Goal: Contribute content: Add original content to the website for others to see

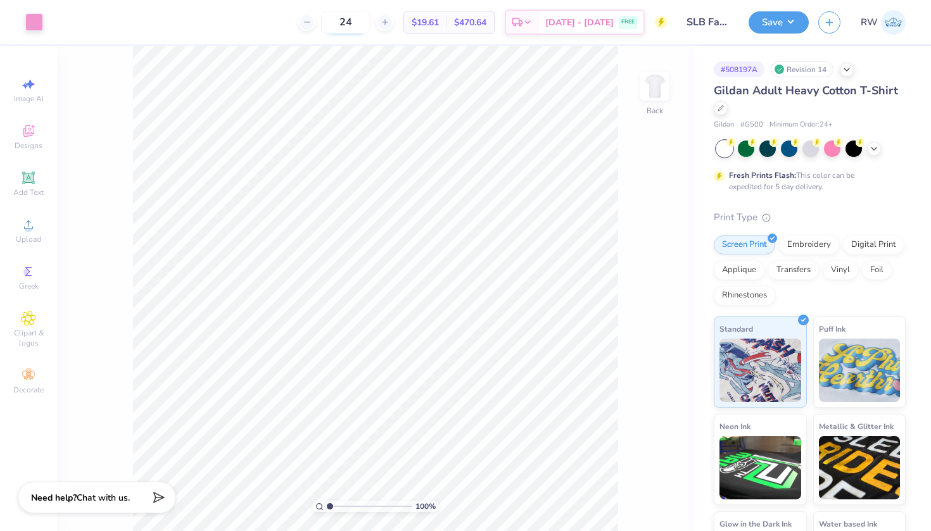
click at [370, 24] on input "24" at bounding box center [345, 22] width 49 height 23
type input "2"
click at [42, 24] on div at bounding box center [34, 21] width 18 height 18
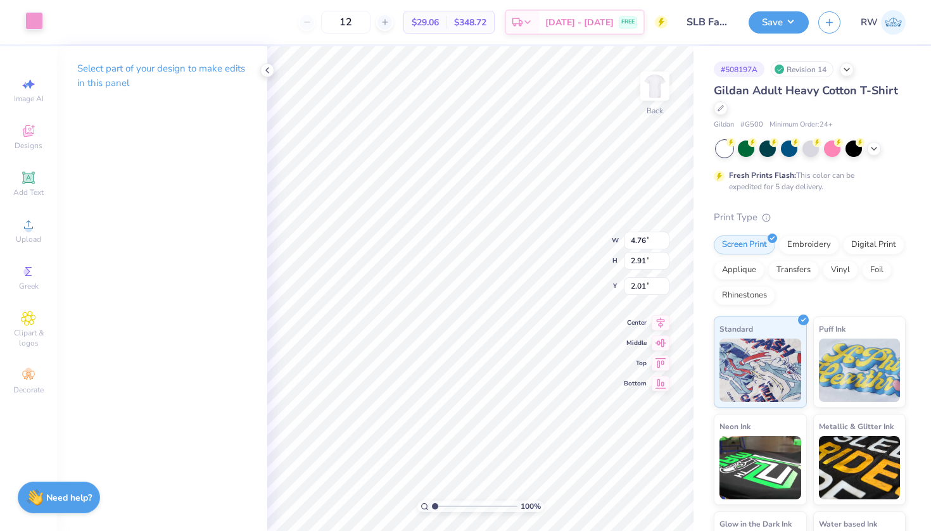
click at [31, 25] on div at bounding box center [34, 21] width 18 height 18
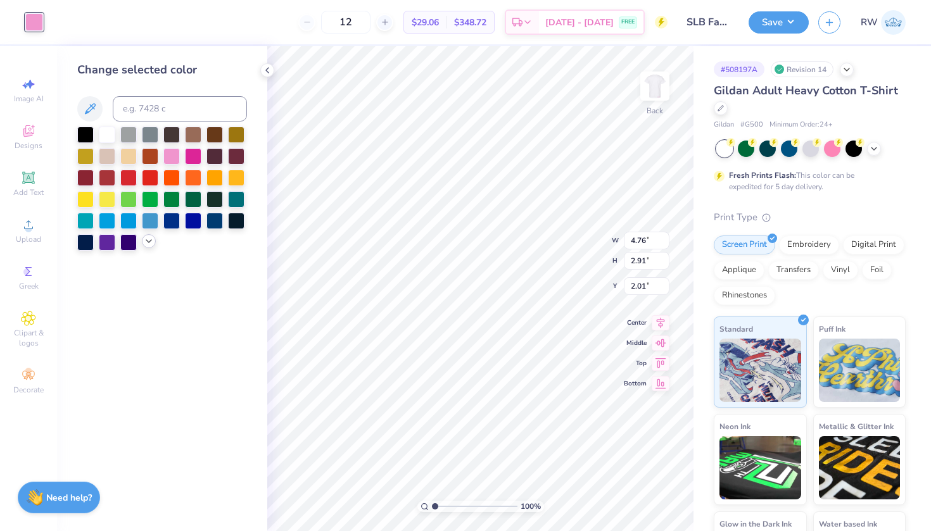
click at [153, 244] on icon at bounding box center [149, 241] width 10 height 10
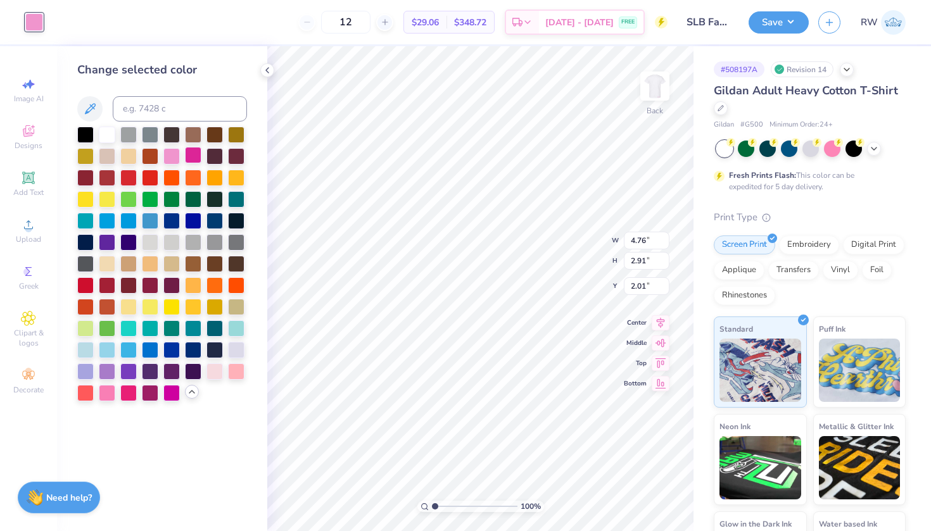
click at [196, 161] on div at bounding box center [193, 155] width 16 height 16
click at [662, 92] on img at bounding box center [654, 86] width 51 height 51
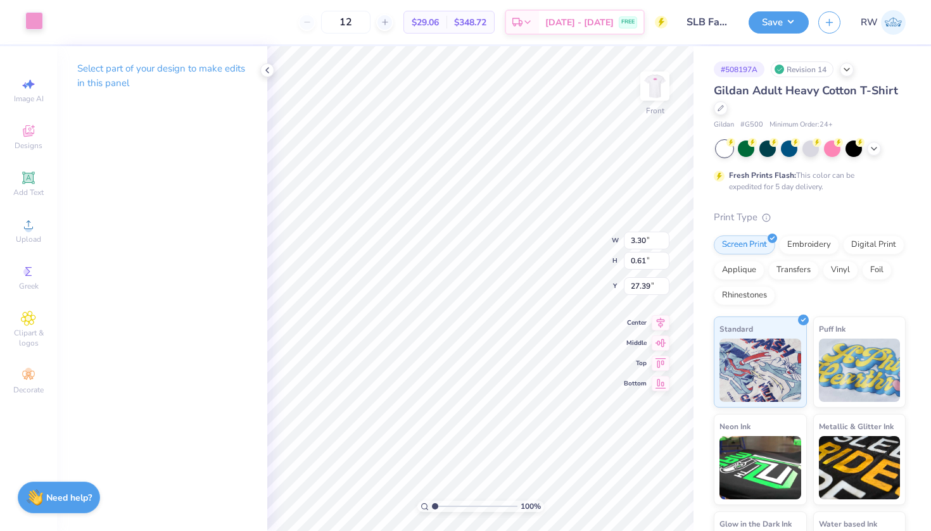
click at [32, 13] on div at bounding box center [34, 21] width 18 height 18
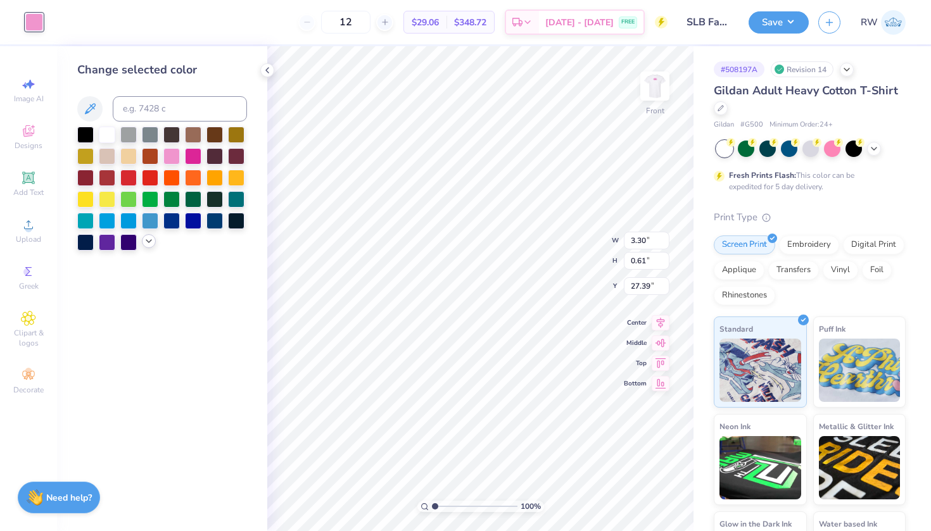
click at [145, 244] on icon at bounding box center [149, 241] width 10 height 10
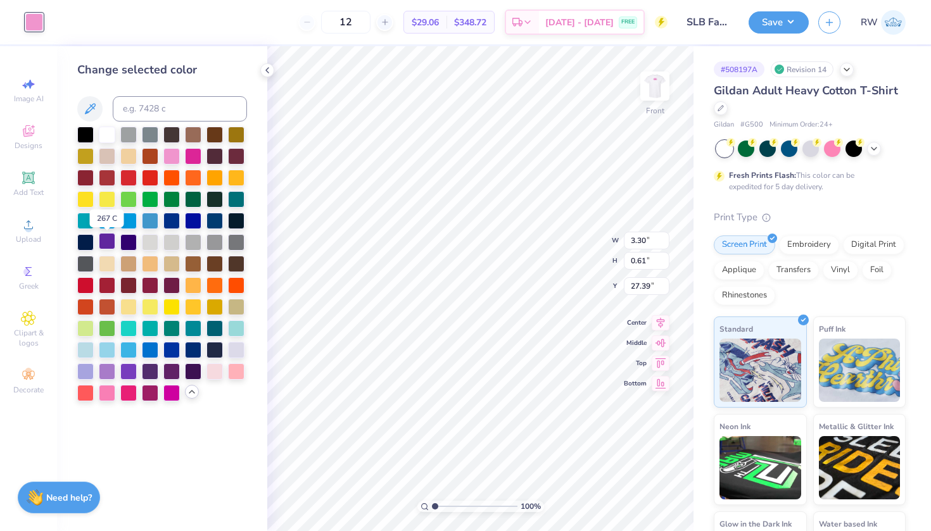
click at [109, 245] on div at bounding box center [107, 241] width 16 height 16
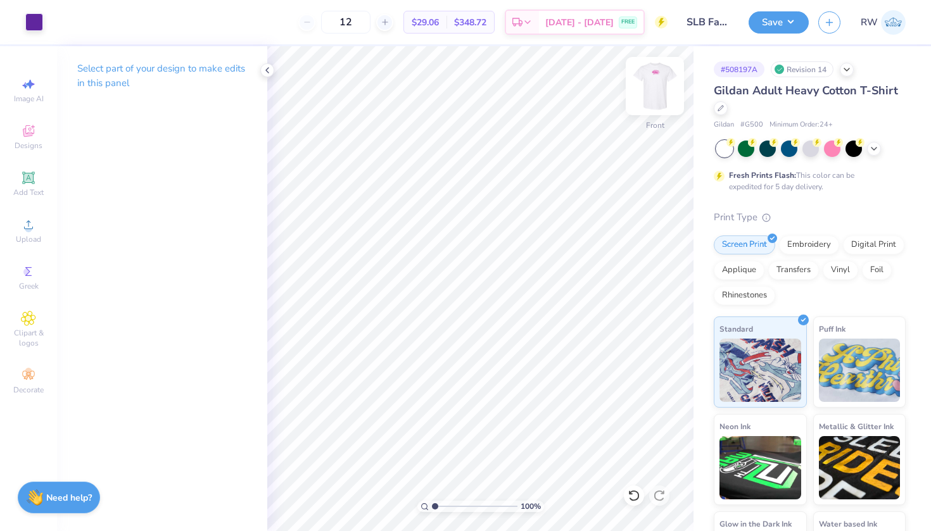
click at [653, 89] on img at bounding box center [654, 86] width 51 height 51
click at [719, 108] on icon at bounding box center [720, 106] width 5 height 5
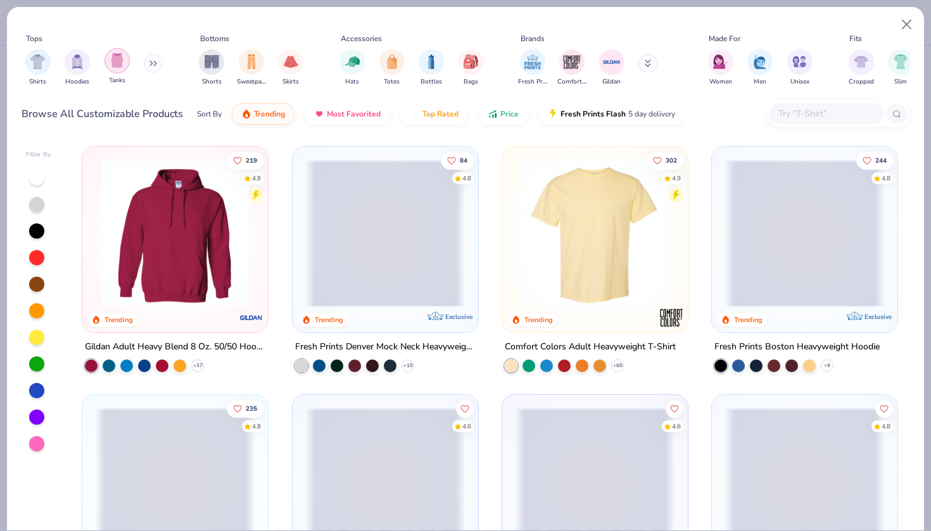
click at [123, 65] on img "filter for Tanks" at bounding box center [117, 60] width 14 height 15
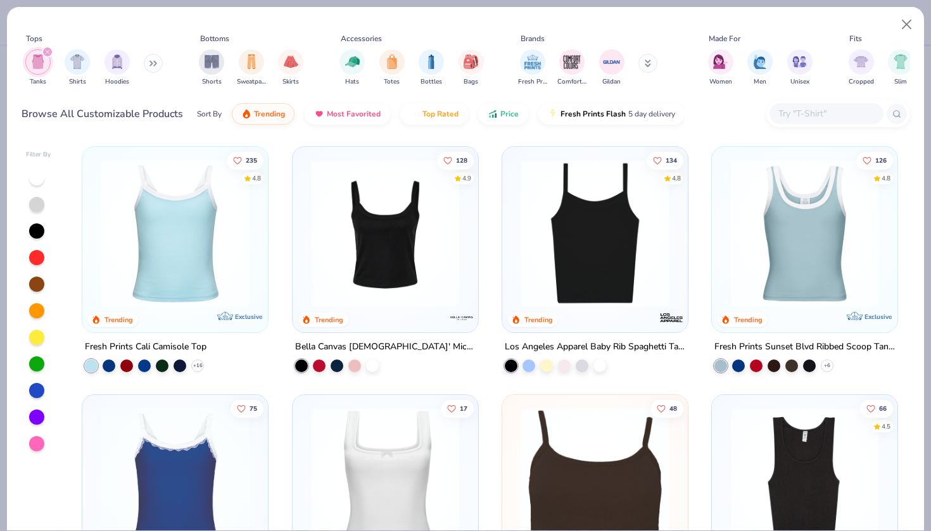
click at [45, 53] on icon "filter for Tanks" at bounding box center [47, 51] width 5 height 5
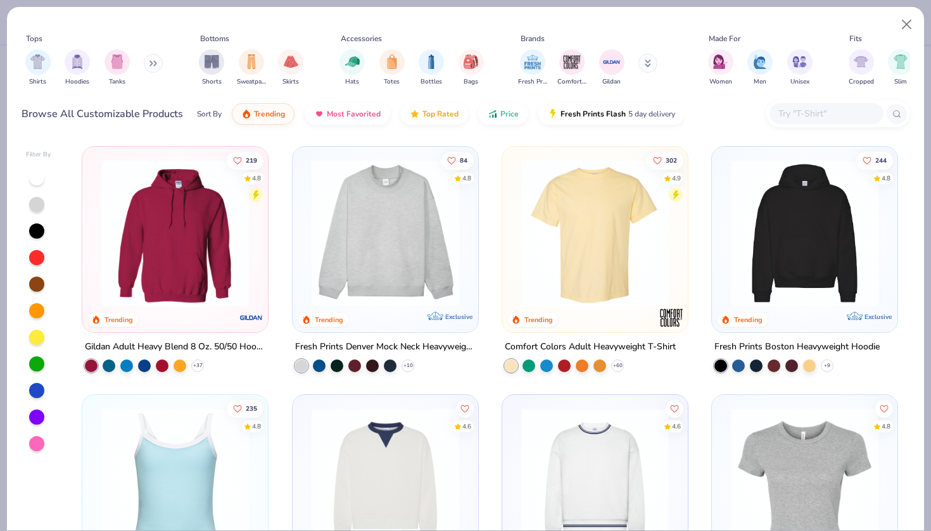
click at [152, 63] on icon at bounding box center [151, 63] width 2 height 4
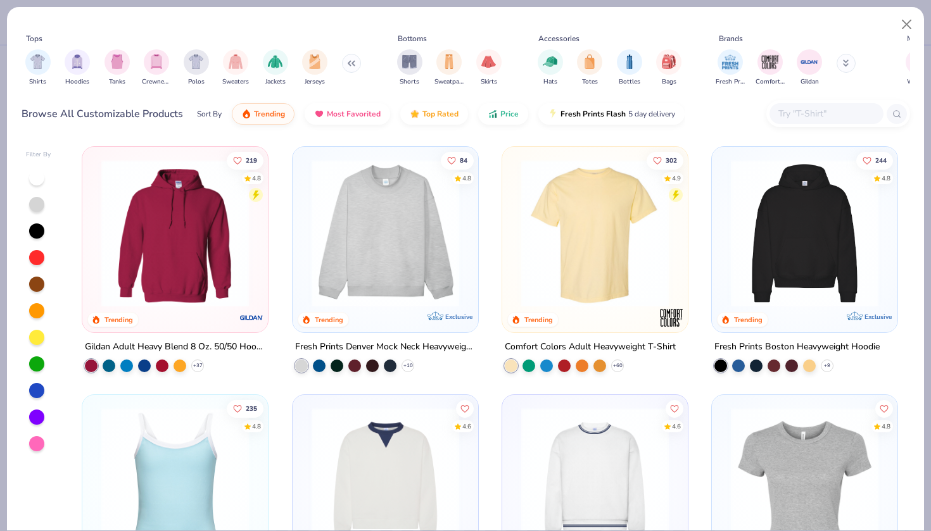
click at [52, 60] on div "Shirts Hoodies Tanks Crewnecks Polos Sweaters Jackets Jerseys" at bounding box center [193, 67] width 343 height 47
click at [42, 61] on img "filter for Shirts" at bounding box center [37, 60] width 15 height 15
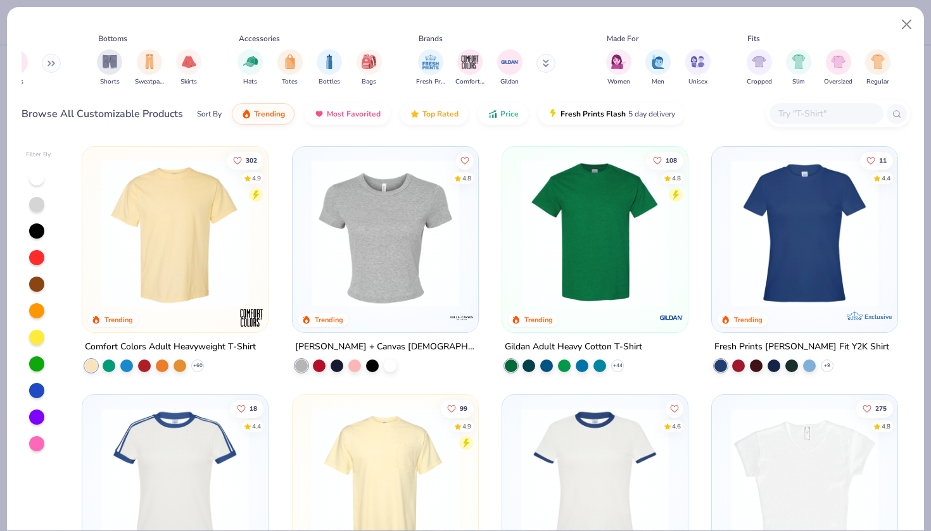
scroll to position [0, 127]
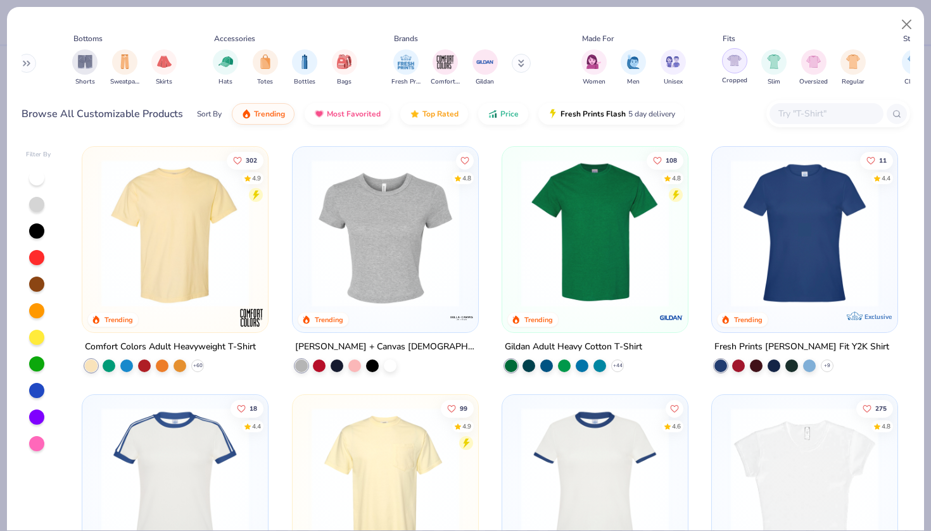
click at [741, 60] on img "filter for Cropped" at bounding box center [734, 60] width 15 height 15
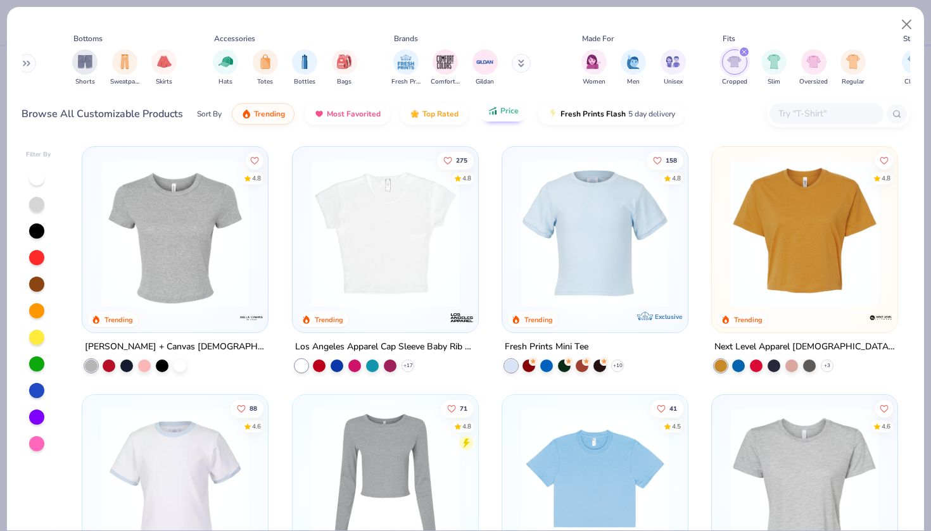
click at [508, 116] on button "Price" at bounding box center [503, 111] width 50 height 22
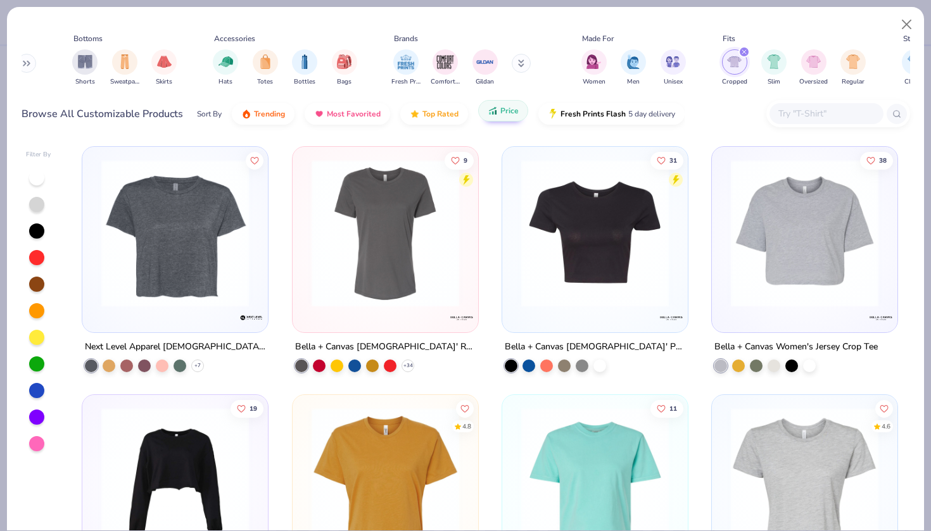
click at [508, 116] on button "Price" at bounding box center [503, 111] width 50 height 22
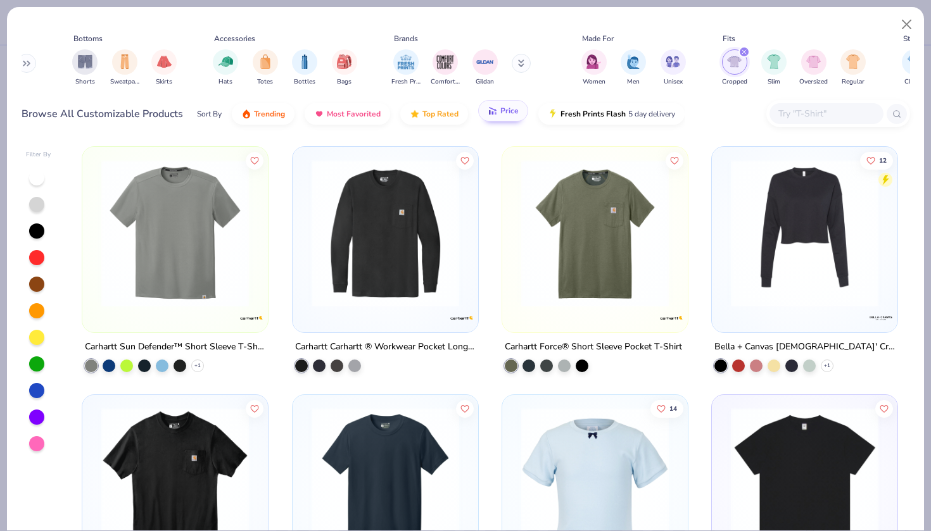
click at [508, 115] on span "Price" at bounding box center [509, 111] width 18 height 10
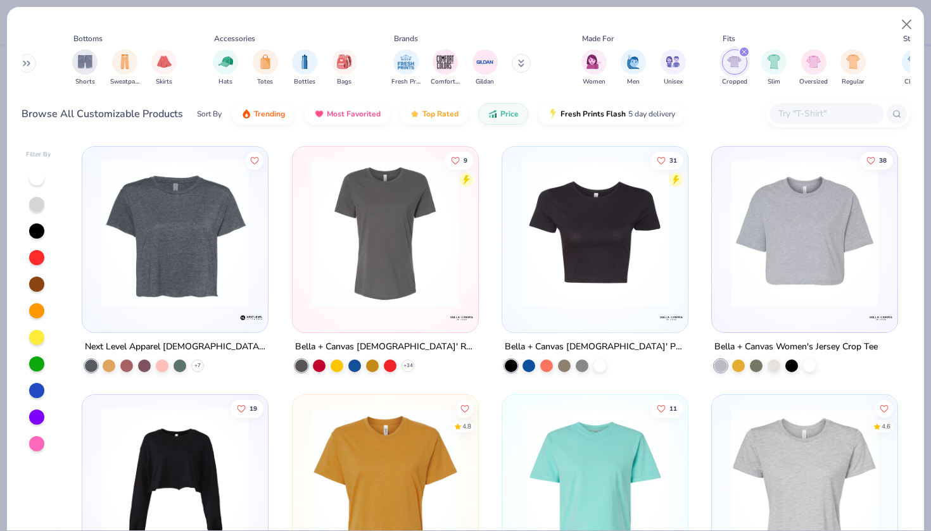
click at [566, 296] on img at bounding box center [595, 234] width 160 height 148
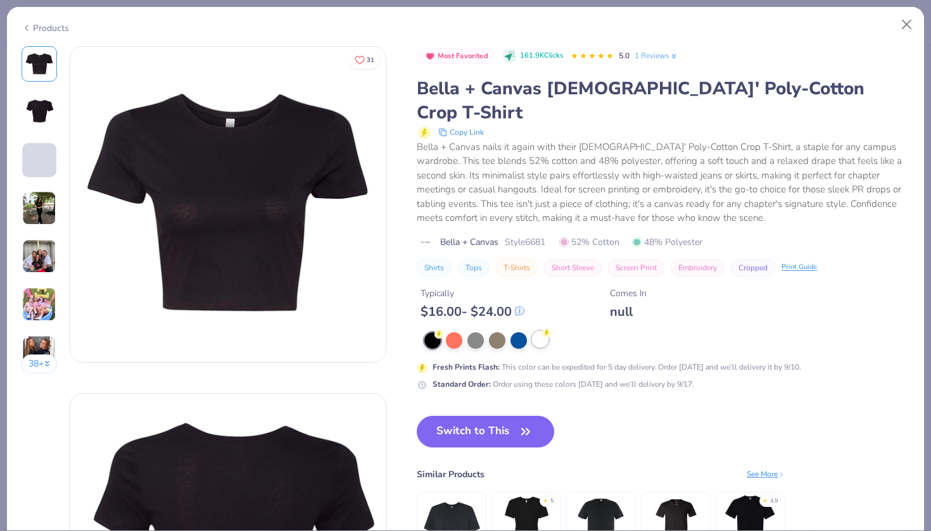
click at [543, 331] on div at bounding box center [540, 339] width 16 height 16
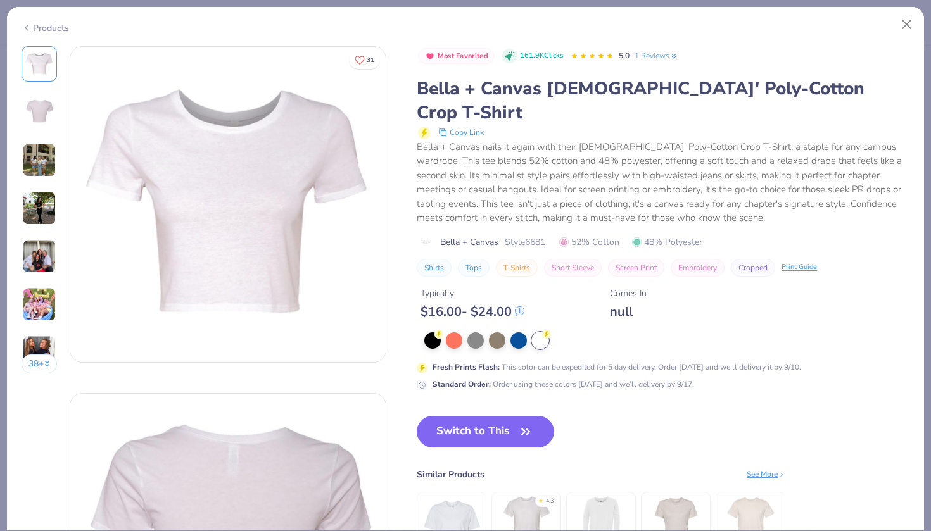
click at [43, 117] on img at bounding box center [39, 112] width 30 height 30
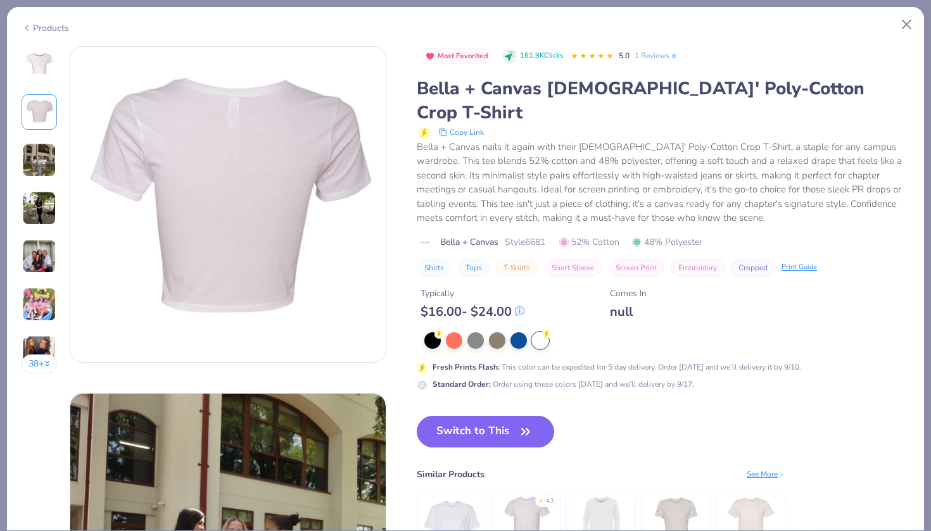
click at [42, 159] on img at bounding box center [39, 160] width 34 height 34
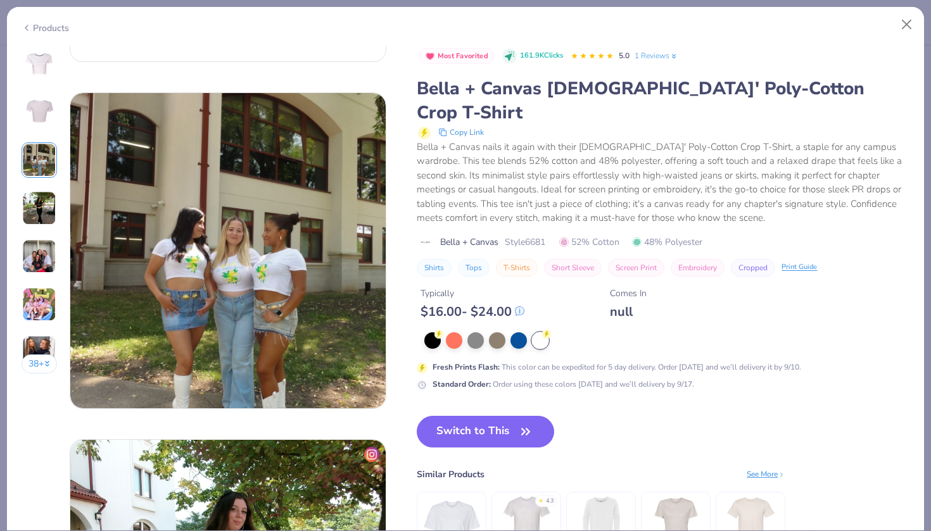
scroll to position [694, 0]
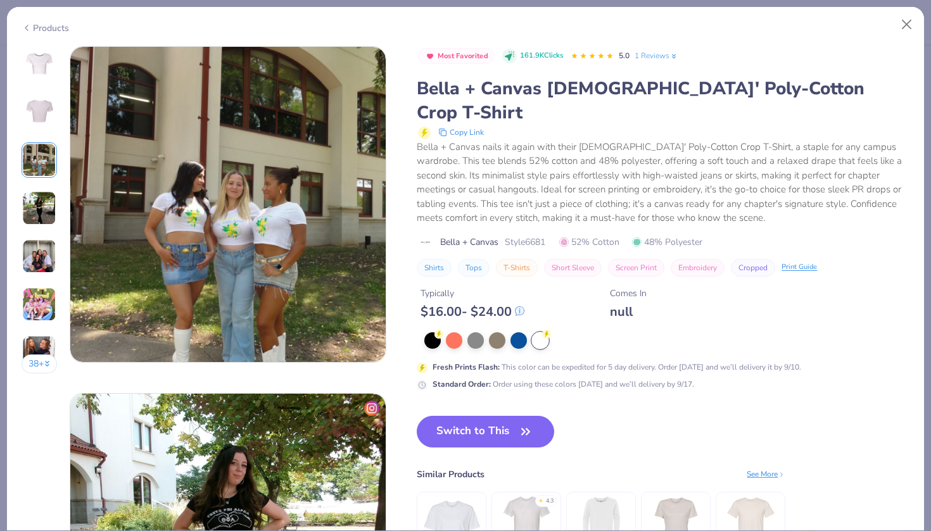
click at [43, 191] on img at bounding box center [39, 208] width 34 height 34
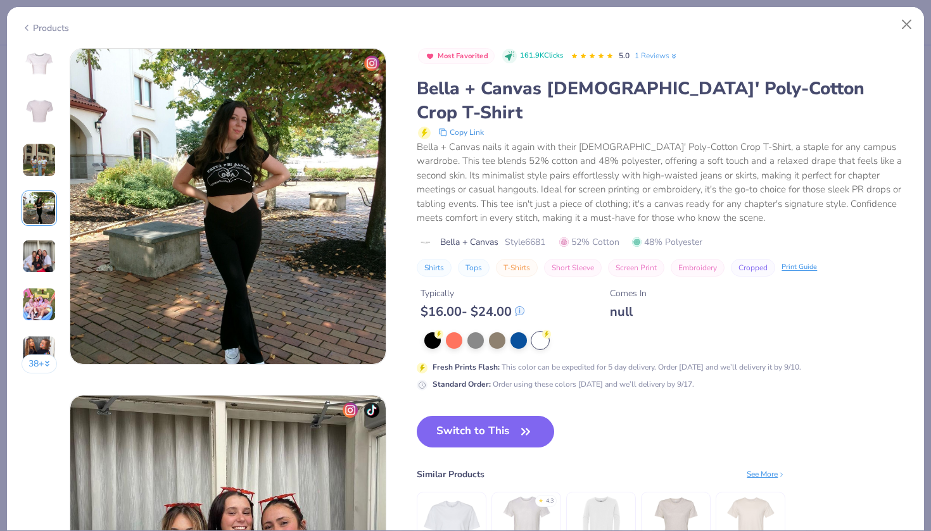
scroll to position [1041, 0]
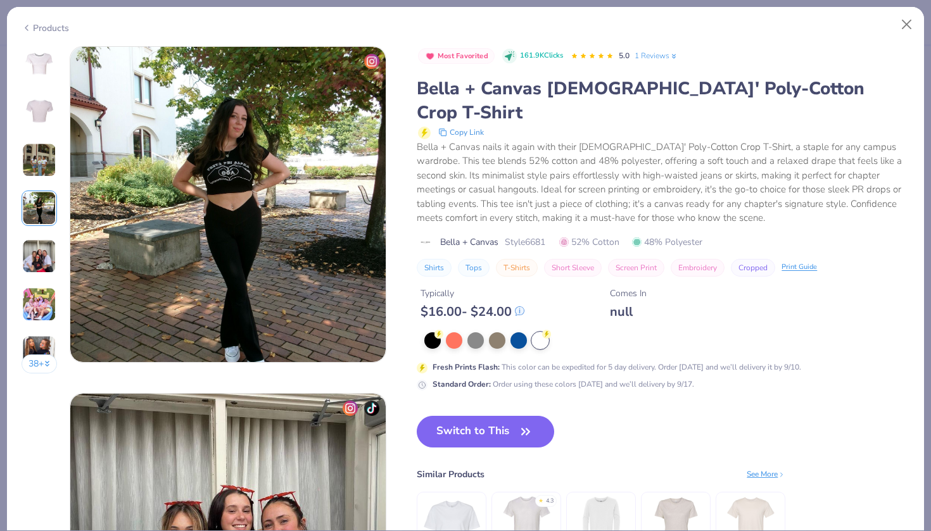
click at [38, 228] on div "38 +" at bounding box center [40, 214] width 36 height 337
click at [43, 255] on img at bounding box center [39, 256] width 34 height 34
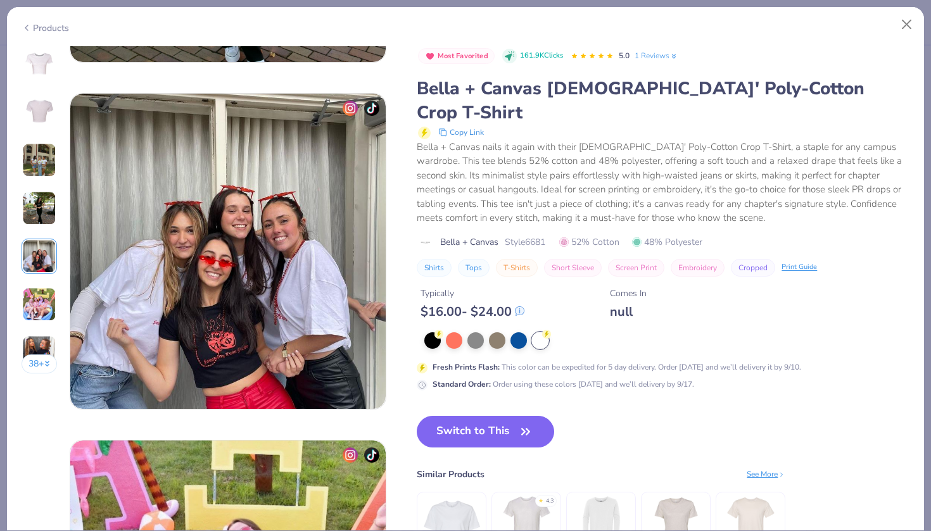
scroll to position [1388, 0]
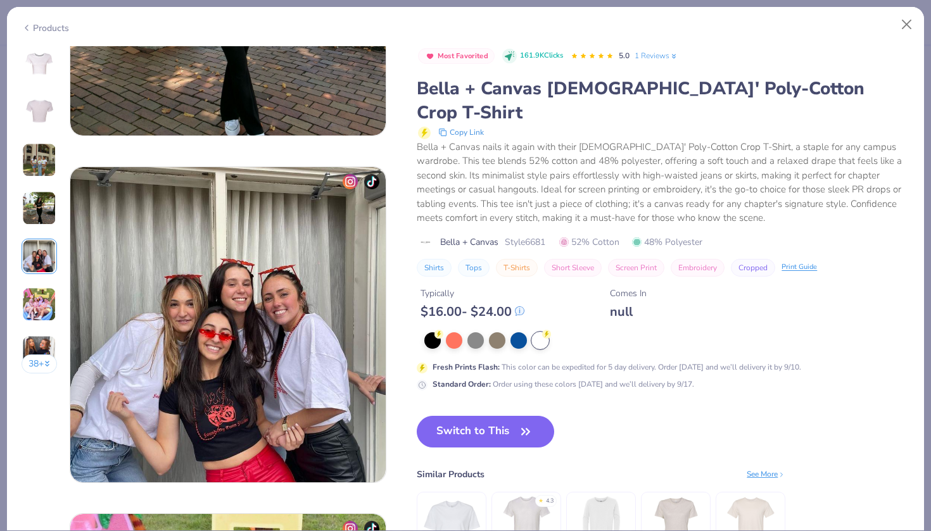
click at [49, 172] on img at bounding box center [39, 160] width 34 height 34
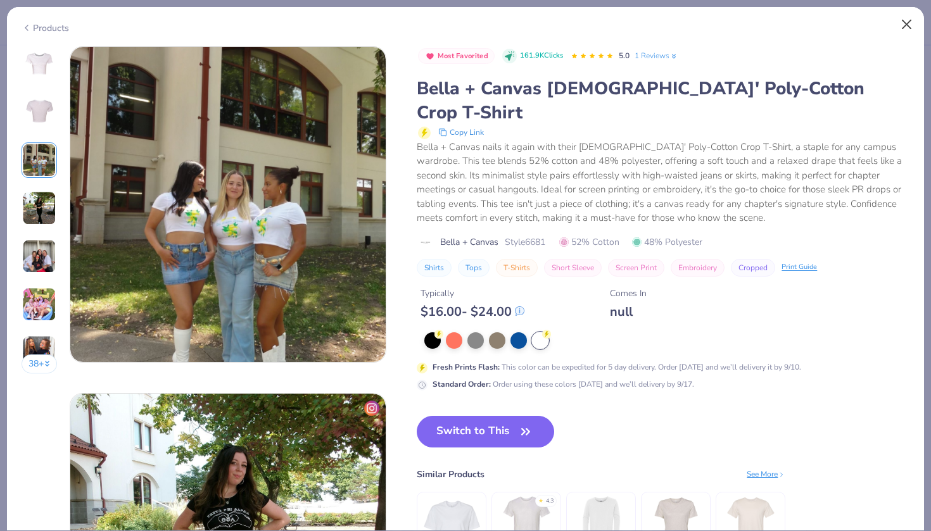
click at [906, 23] on button "Close" at bounding box center [907, 25] width 24 height 24
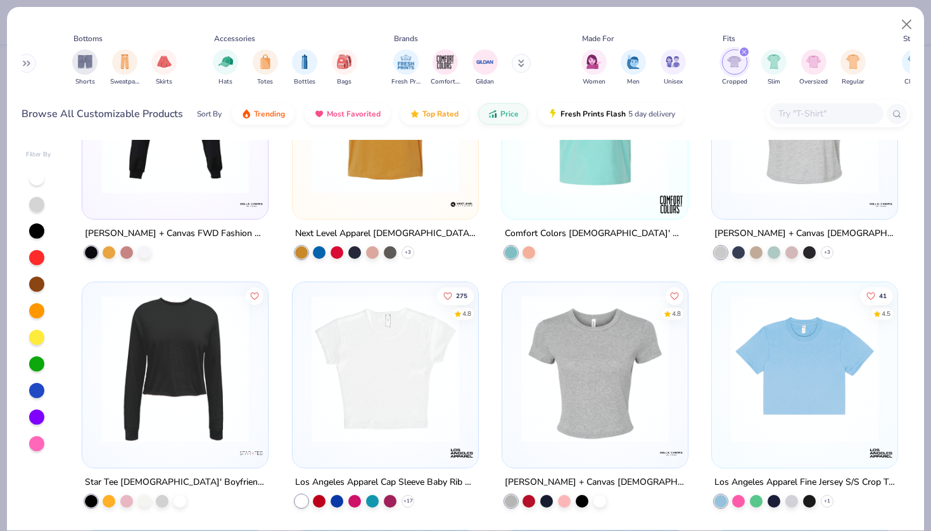
scroll to position [283, 0]
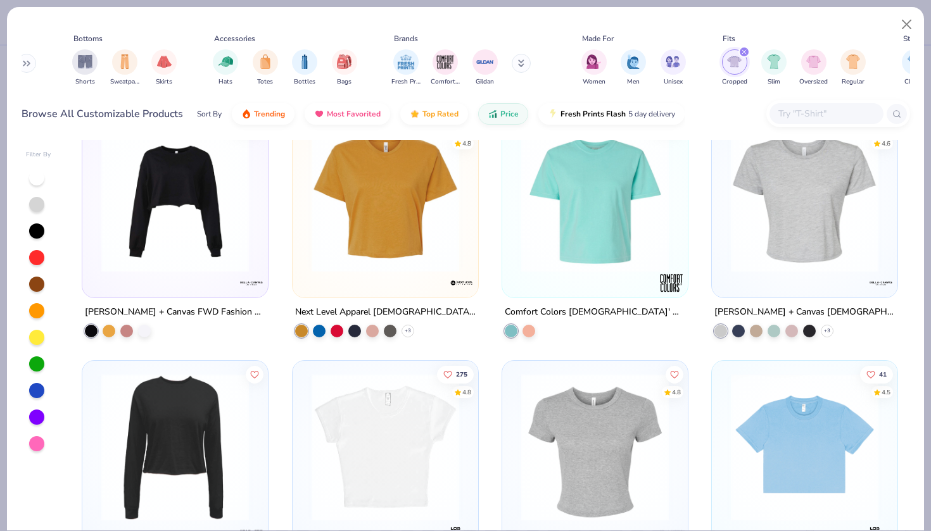
click at [422, 458] on img at bounding box center [385, 447] width 160 height 148
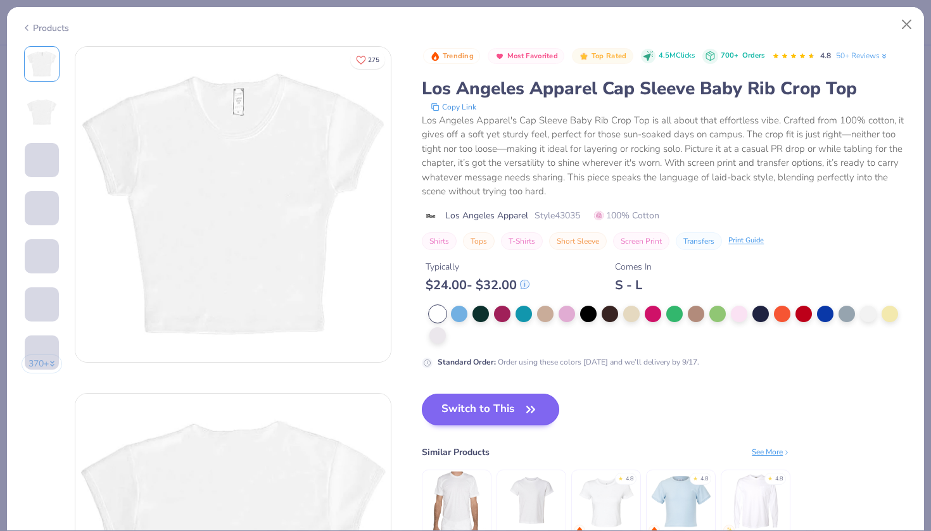
click at [517, 405] on button "Switch to This" at bounding box center [490, 410] width 137 height 32
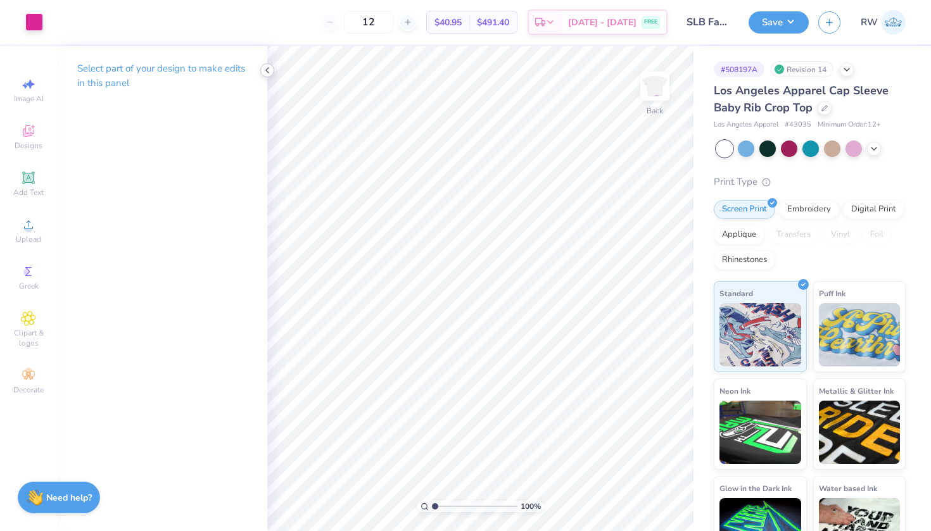
click at [266, 70] on icon at bounding box center [267, 70] width 10 height 10
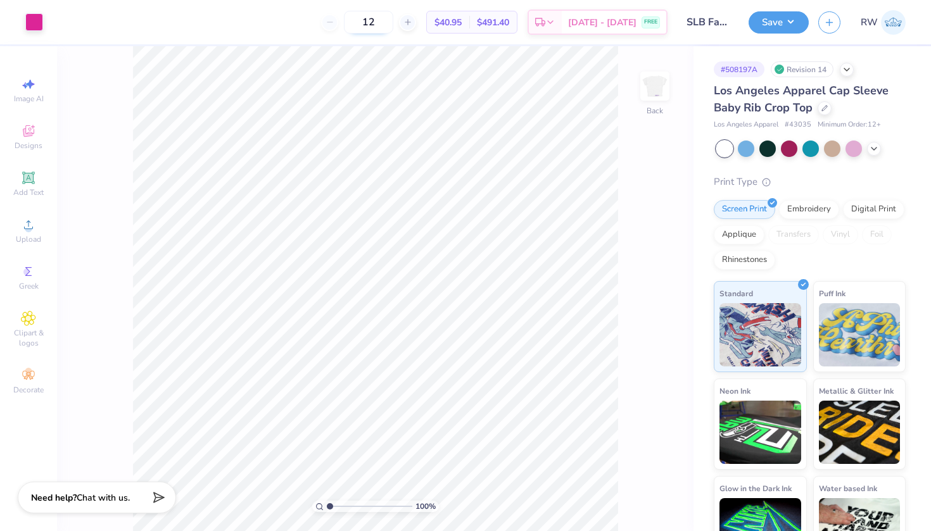
click at [393, 18] on input "12" at bounding box center [368, 22] width 49 height 23
click at [823, 110] on icon at bounding box center [824, 107] width 6 height 6
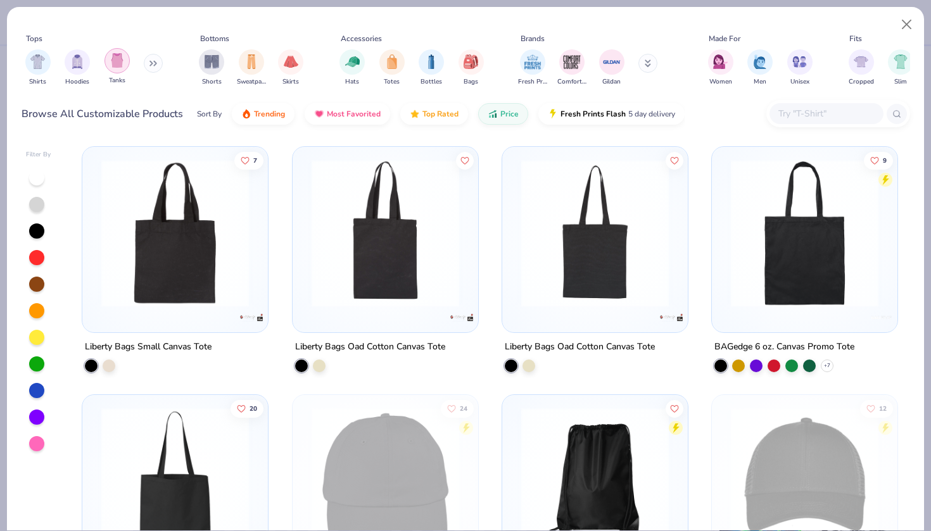
click at [115, 65] on img "filter for Tanks" at bounding box center [117, 60] width 14 height 15
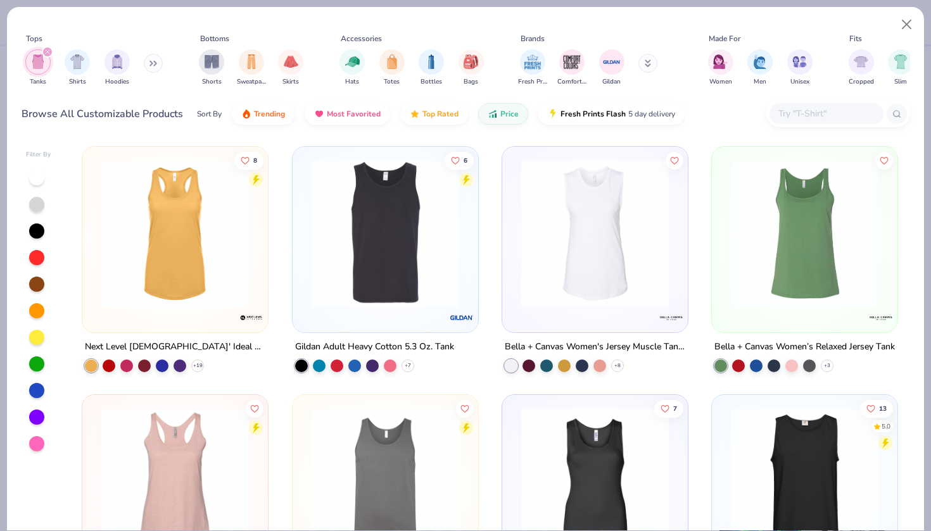
click at [37, 66] on img "filter for Tanks" at bounding box center [38, 61] width 14 height 15
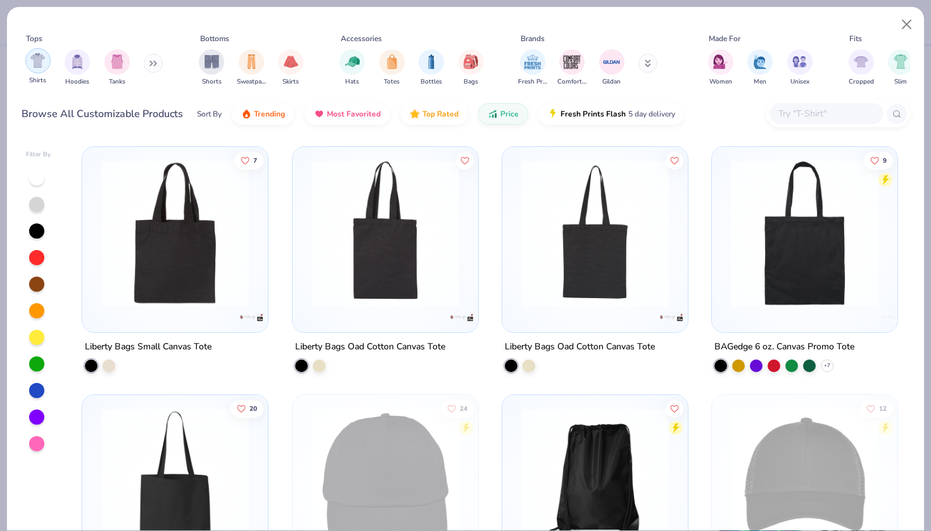
click at [46, 70] on div "filter for Shirts" at bounding box center [37, 60] width 25 height 25
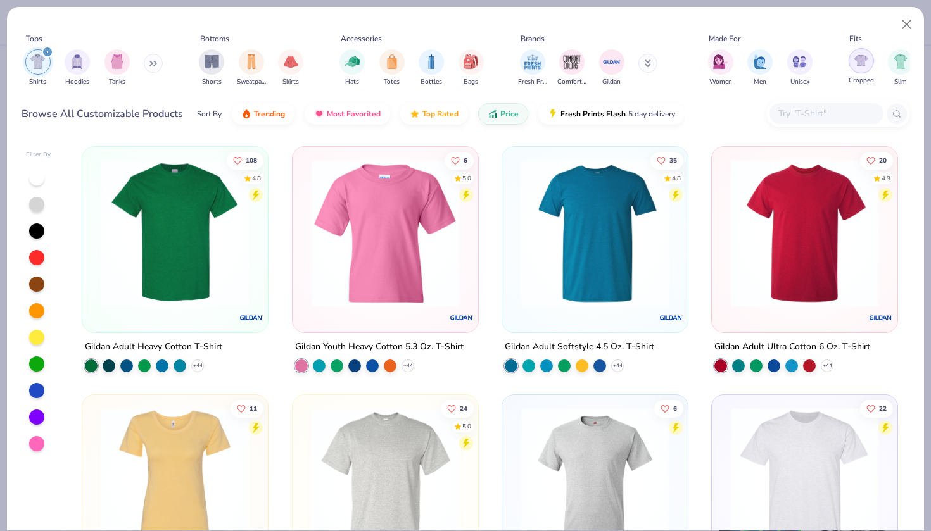
click at [869, 66] on div "filter for Cropped" at bounding box center [861, 60] width 25 height 25
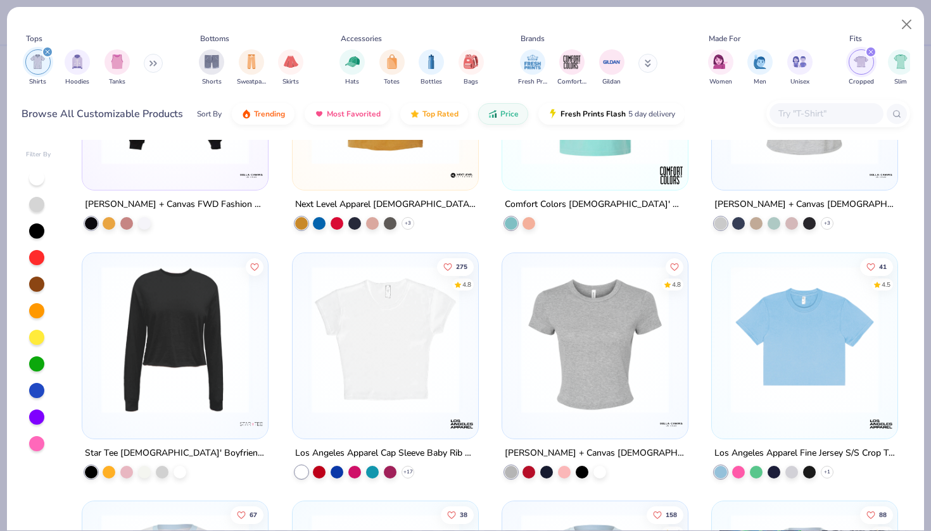
scroll to position [159, 0]
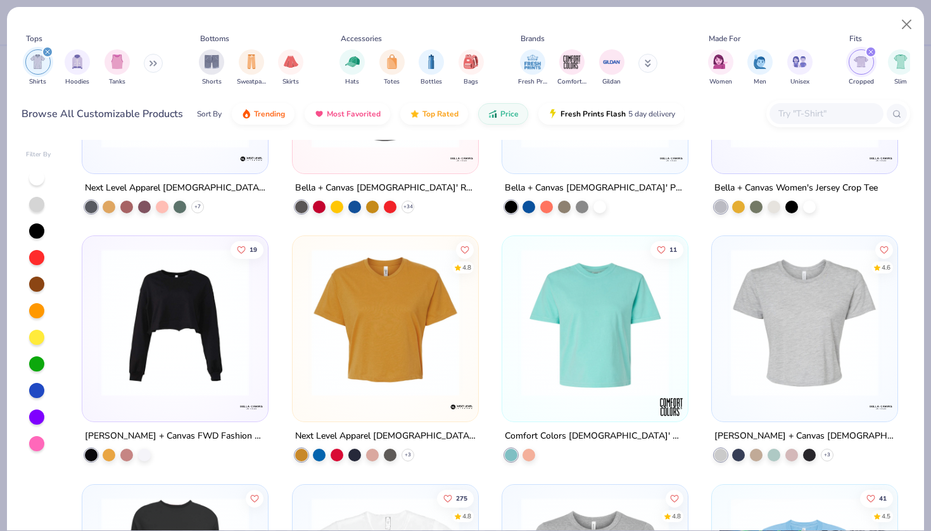
click at [859, 349] on img at bounding box center [804, 323] width 160 height 148
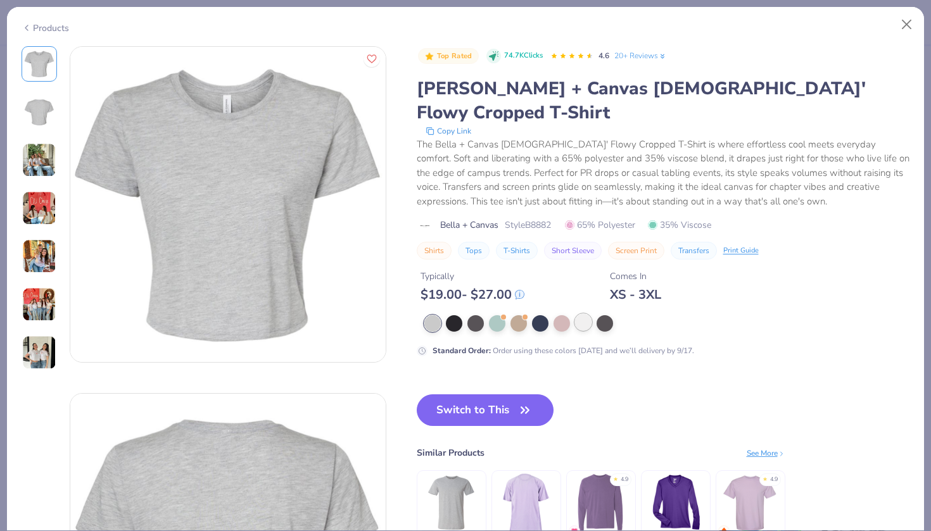
click at [575, 314] on div at bounding box center [583, 322] width 16 height 16
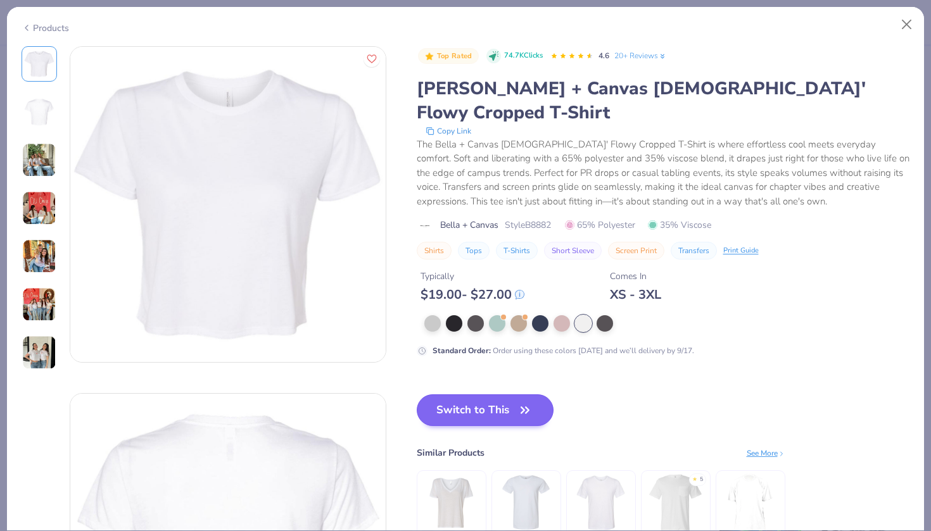
click at [509, 394] on button "Switch to This" at bounding box center [485, 410] width 137 height 32
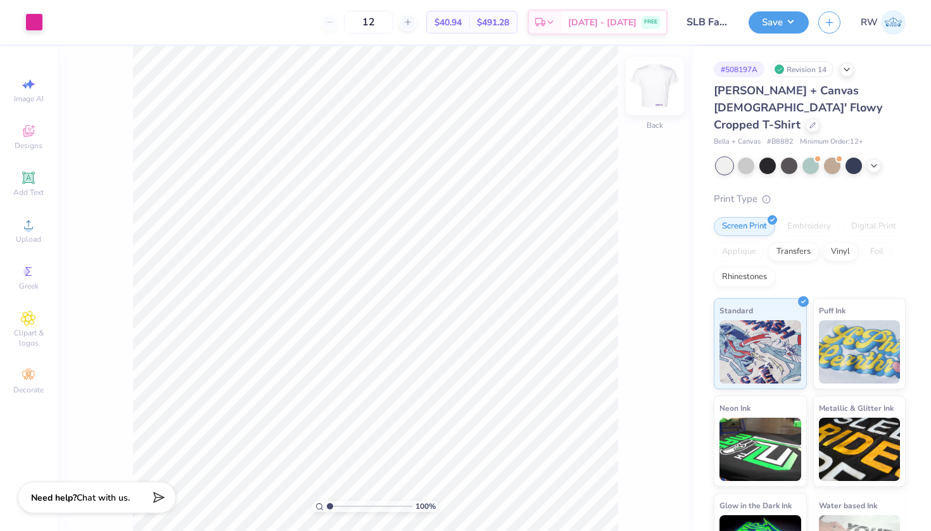
click at [668, 83] on div at bounding box center [655, 86] width 58 height 58
click at [659, 86] on img at bounding box center [654, 86] width 51 height 51
click at [393, 22] on input "12" at bounding box center [368, 22] width 49 height 23
type input "12"
click at [657, 95] on img at bounding box center [654, 86] width 51 height 51
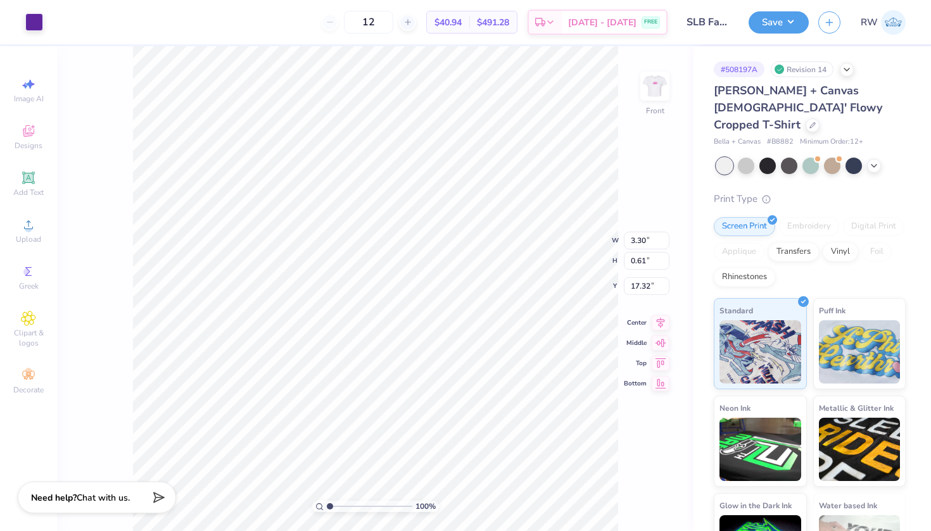
type input "17.39"
click at [623, 426] on div "100 % Front W 3.30 3.30 " H 0.61 0.61 " Y 17.39 17.39 " Center Middle Top Bottom" at bounding box center [375, 288] width 636 height 485
click at [633, 495] on icon at bounding box center [634, 495] width 13 height 13
click at [660, 496] on icon at bounding box center [659, 495] width 13 height 13
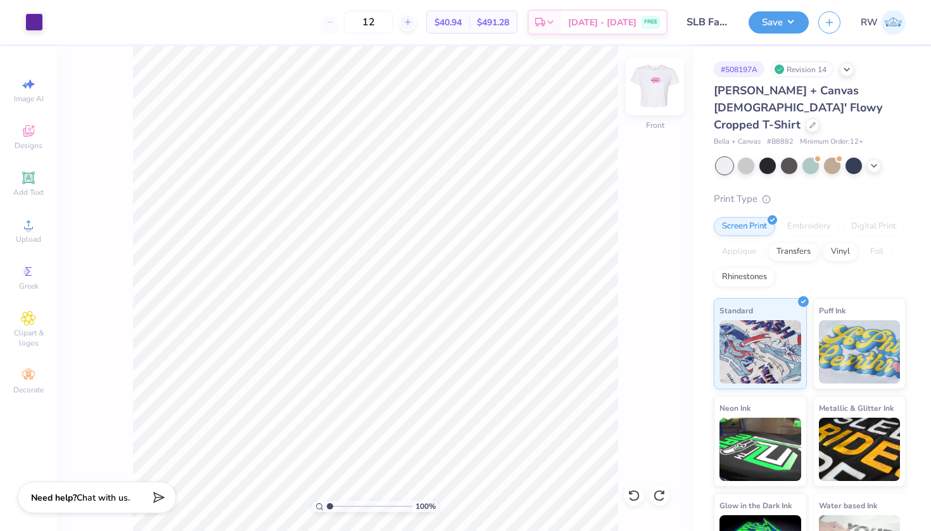
click at [665, 89] on img at bounding box center [654, 86] width 51 height 51
click at [791, 28] on button "Save" at bounding box center [778, 20] width 60 height 22
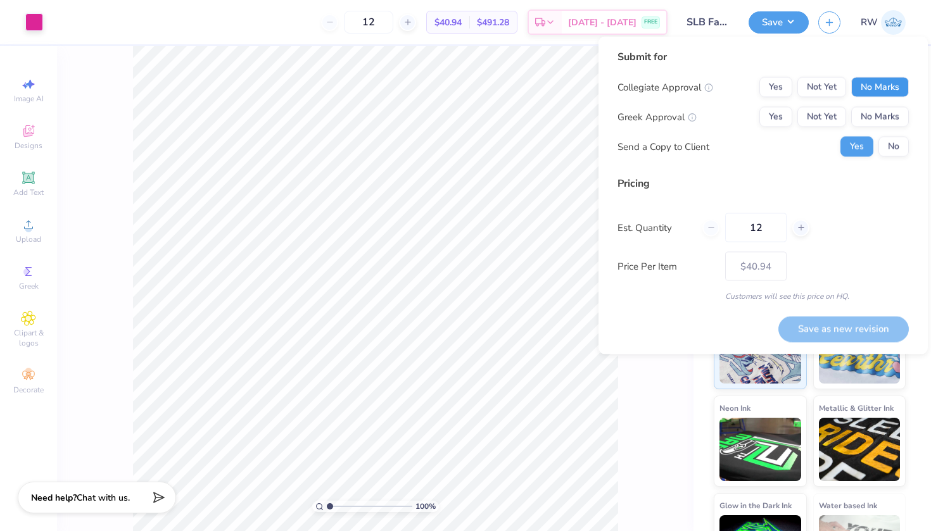
click at [888, 87] on button "No Marks" at bounding box center [880, 87] width 58 height 20
click at [773, 117] on button "Yes" at bounding box center [775, 117] width 33 height 20
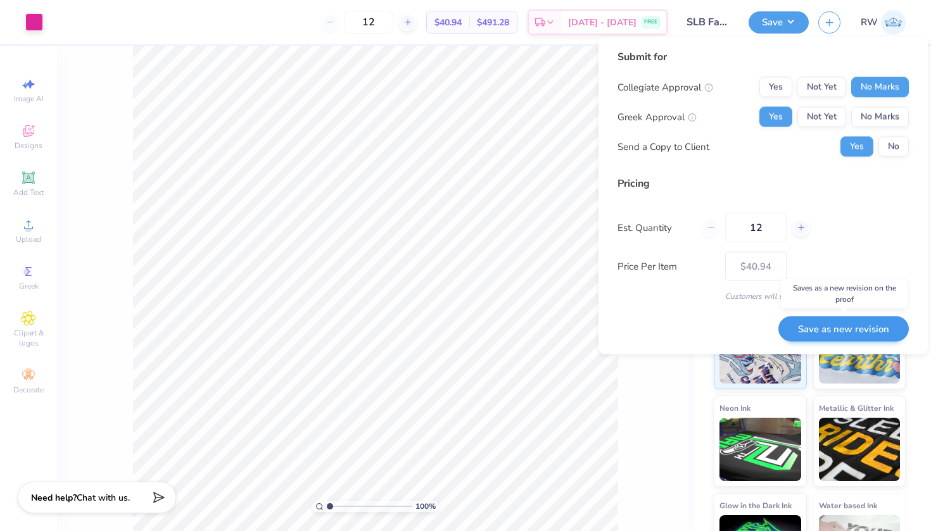
click at [866, 329] on button "Save as new revision" at bounding box center [843, 329] width 130 height 26
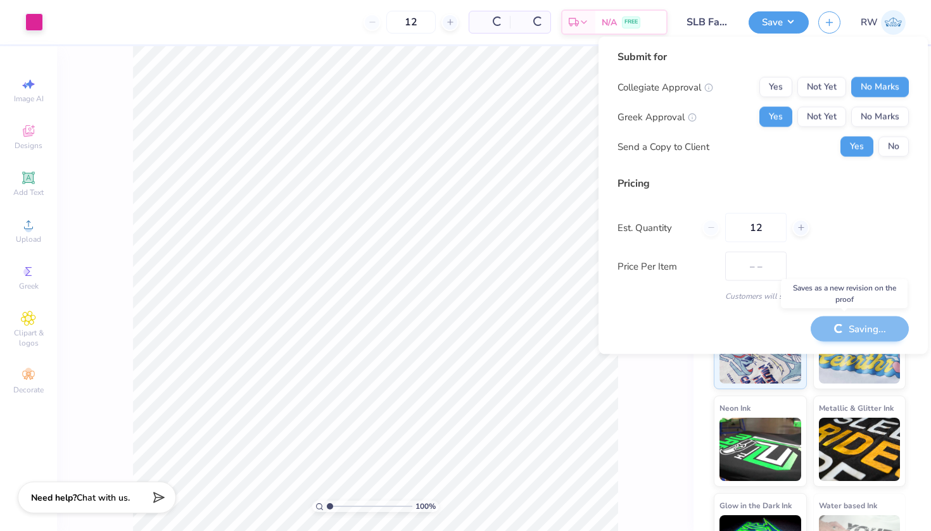
type input "$40.94"
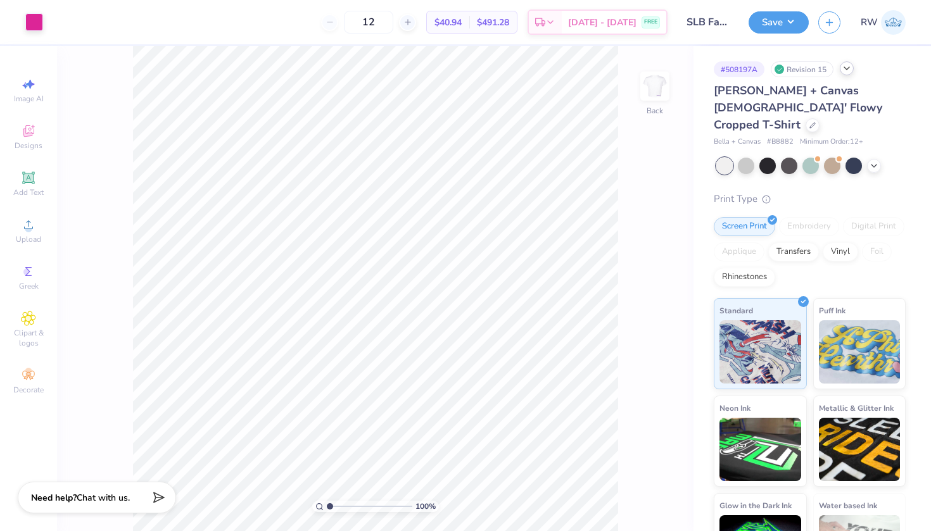
click at [851, 69] on icon at bounding box center [847, 68] width 10 height 10
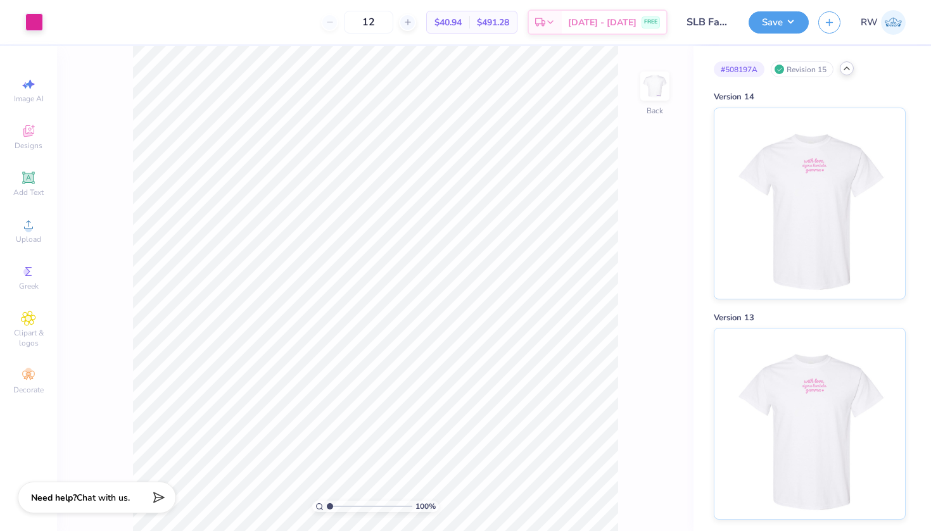
click at [849, 70] on icon at bounding box center [847, 68] width 10 height 10
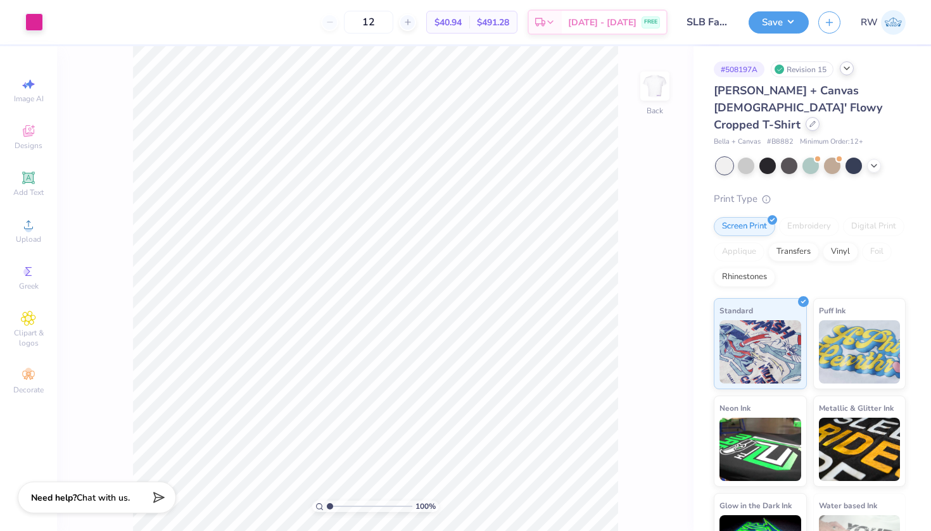
click at [812, 117] on div at bounding box center [812, 124] width 14 height 14
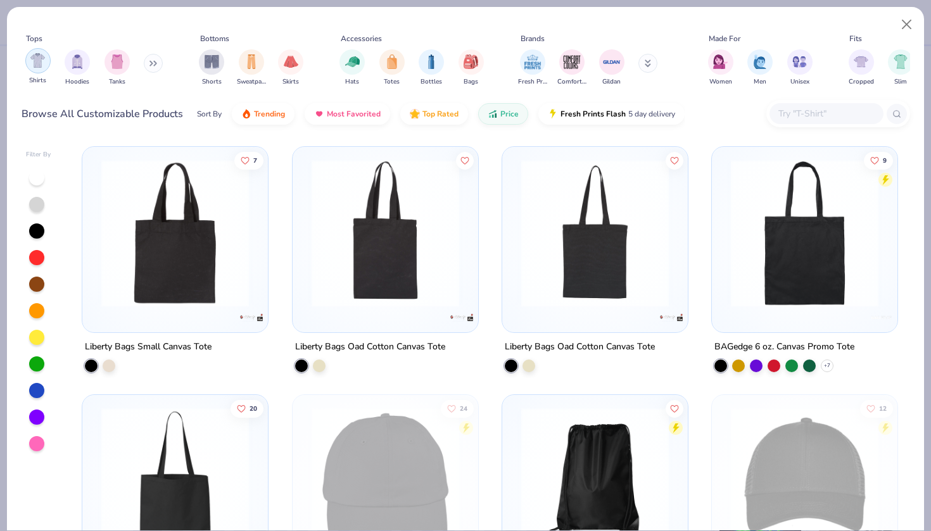
click at [43, 60] on img "filter for Shirts" at bounding box center [37, 60] width 15 height 15
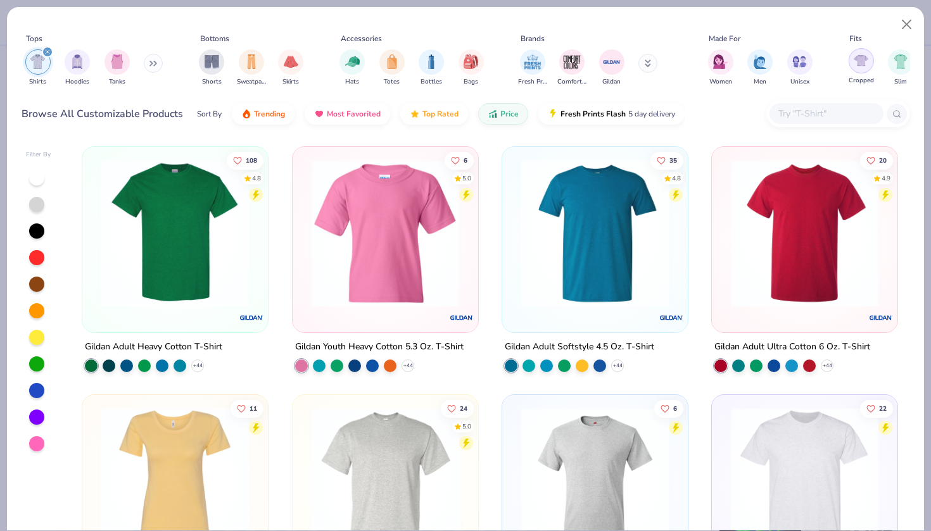
click at [862, 62] on img "filter for Cropped" at bounding box center [861, 60] width 15 height 15
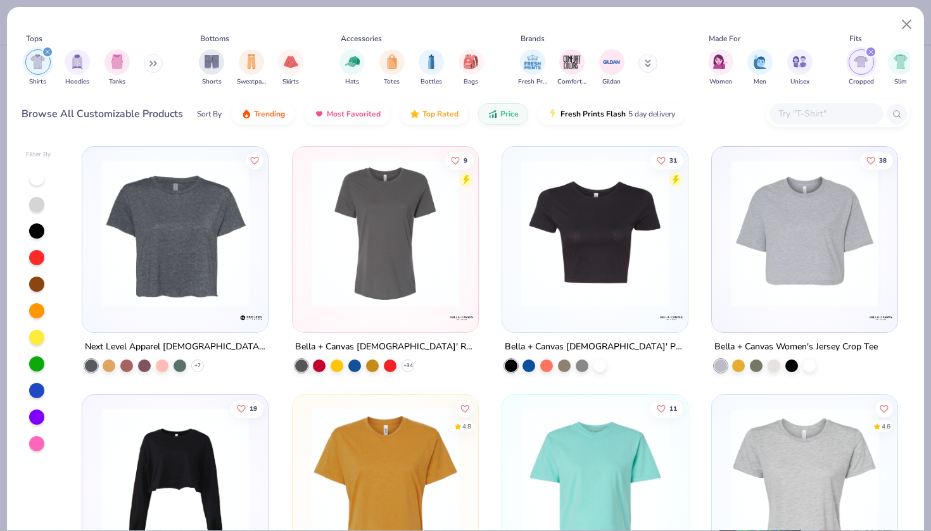
click at [622, 292] on img at bounding box center [595, 234] width 160 height 148
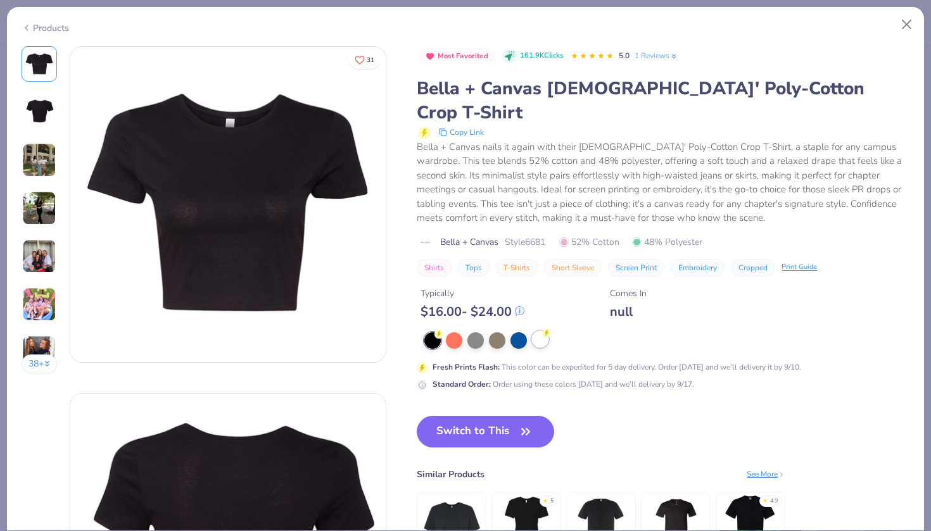
click at [543, 331] on div at bounding box center [540, 339] width 16 height 16
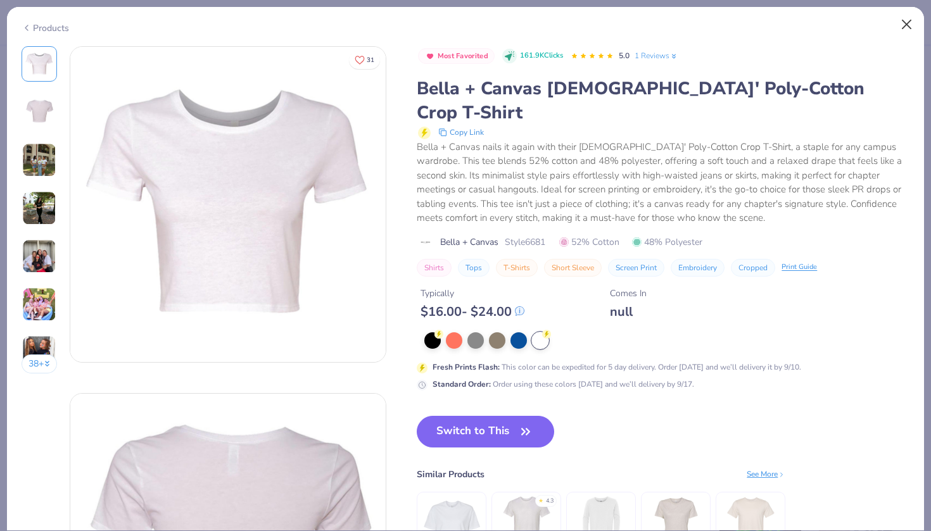
click at [909, 23] on button "Close" at bounding box center [907, 25] width 24 height 24
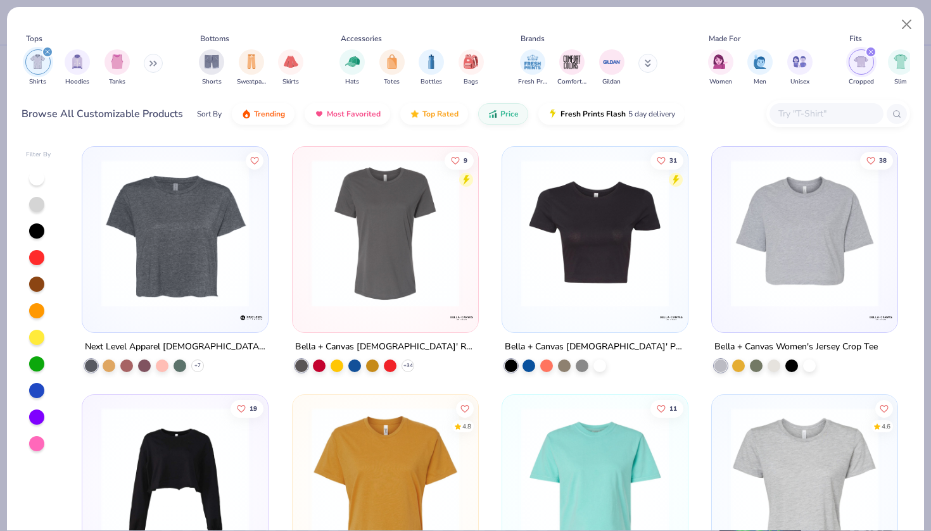
click at [625, 273] on img at bounding box center [595, 234] width 160 height 148
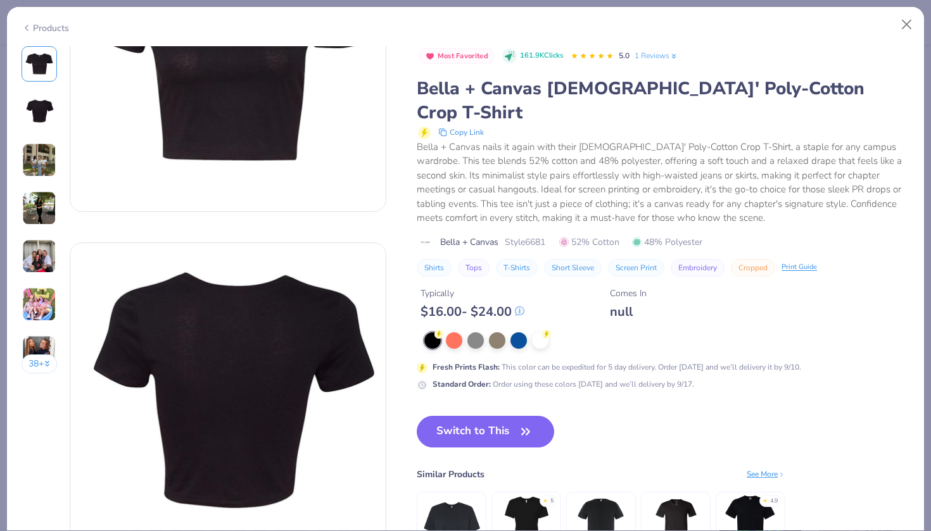
scroll to position [159, 0]
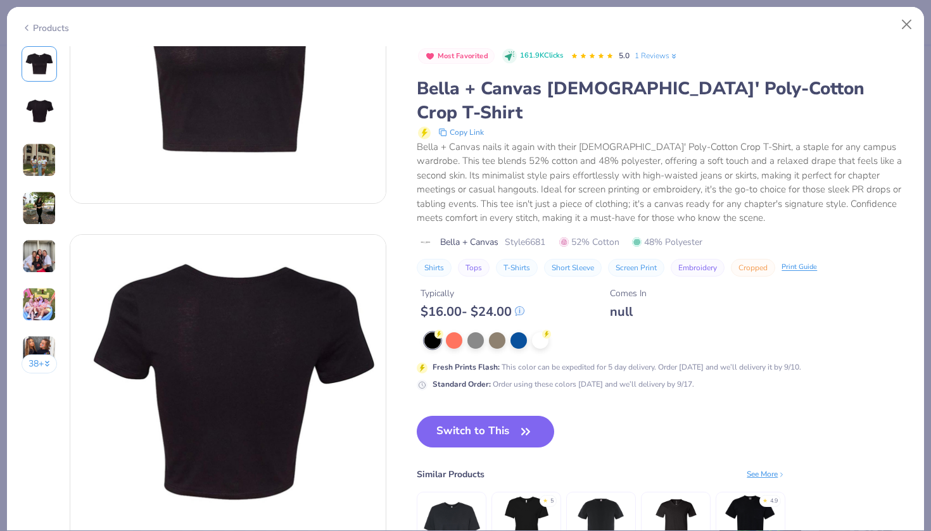
click at [455, 514] on img at bounding box center [452, 524] width 60 height 60
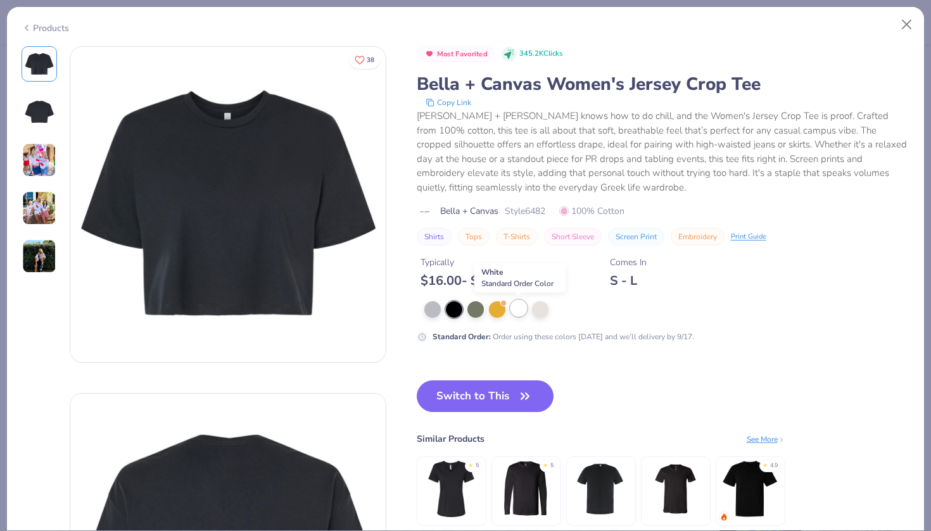
click at [523, 308] on div at bounding box center [518, 308] width 16 height 16
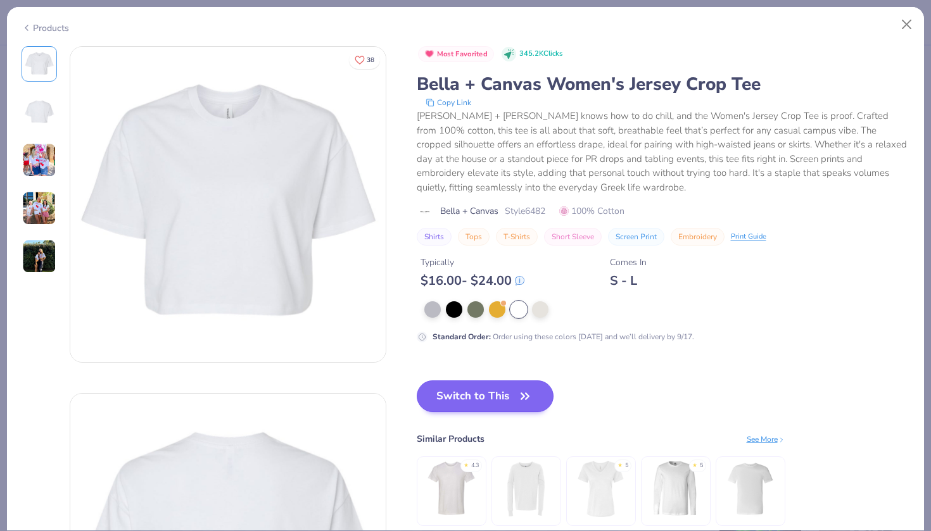
click at [498, 392] on button "Switch to This" at bounding box center [485, 397] width 137 height 32
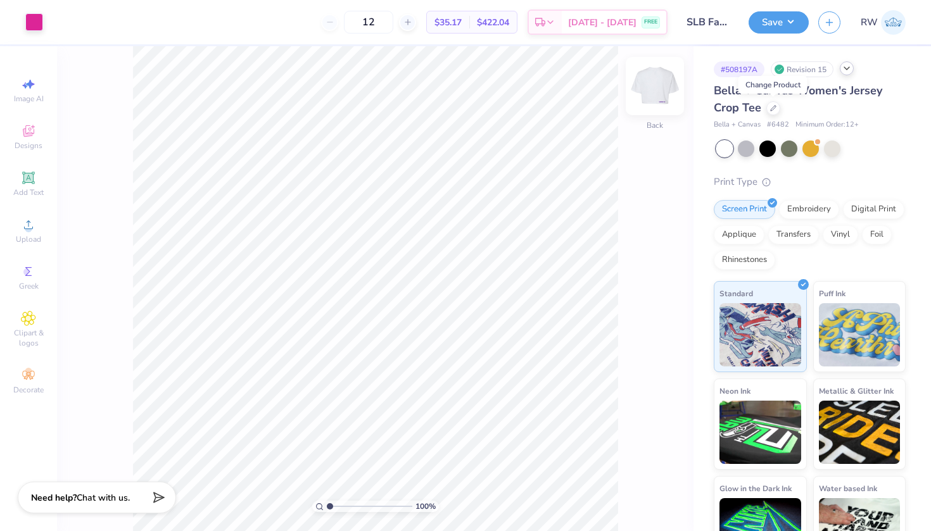
click at [657, 97] on img at bounding box center [654, 86] width 51 height 51
click at [653, 90] on img at bounding box center [654, 86] width 51 height 51
click at [120, 488] on div "Need help? Chat with us." at bounding box center [97, 496] width 158 height 32
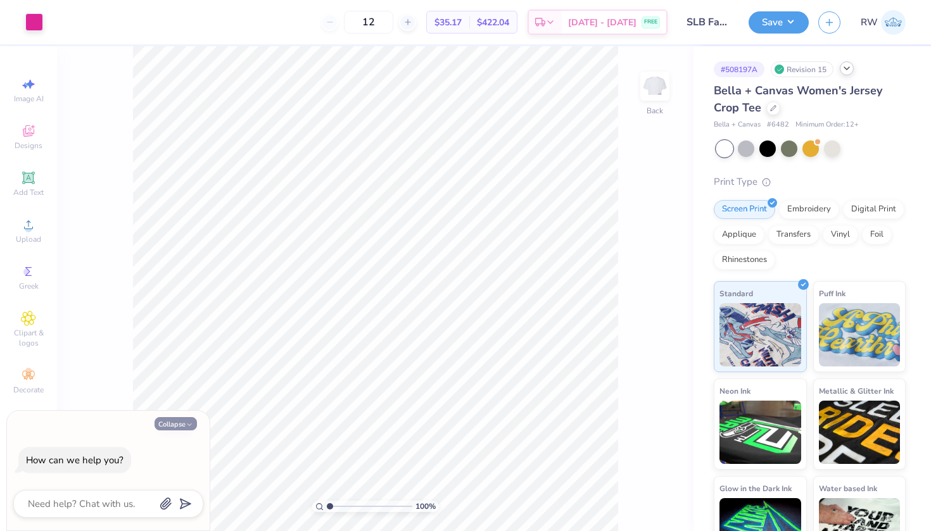
click at [186, 428] on icon "button" at bounding box center [190, 425] width 8 height 8
type textarea "x"
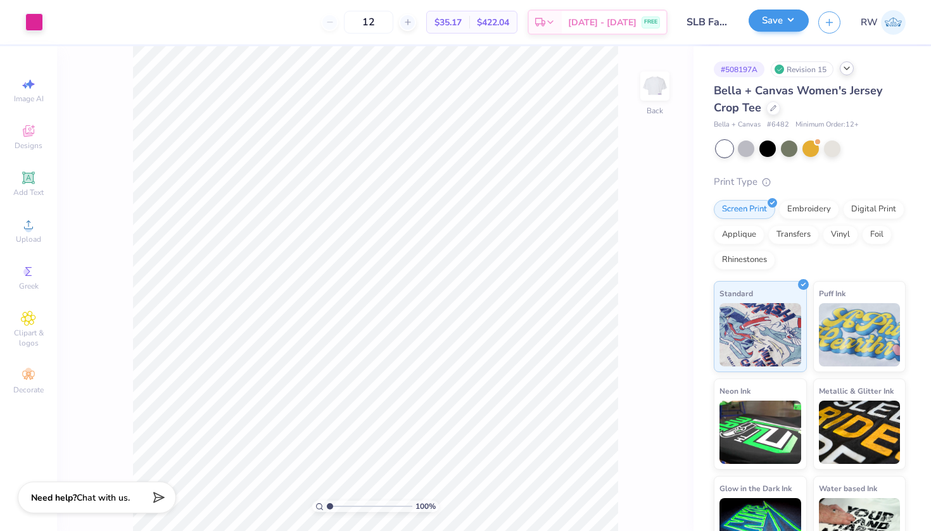
click at [781, 26] on button "Save" at bounding box center [778, 20] width 60 height 22
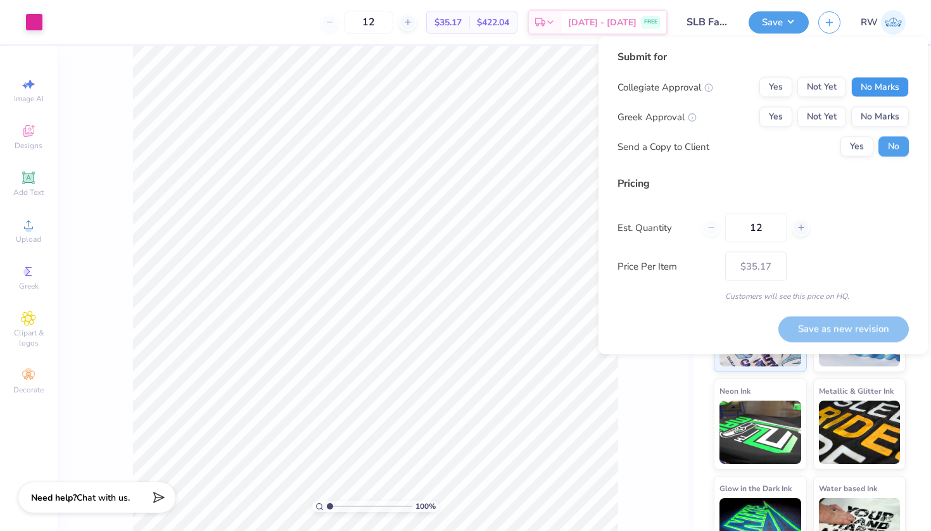
click at [905, 84] on button "No Marks" at bounding box center [880, 87] width 58 height 20
click at [774, 118] on button "Yes" at bounding box center [775, 117] width 33 height 20
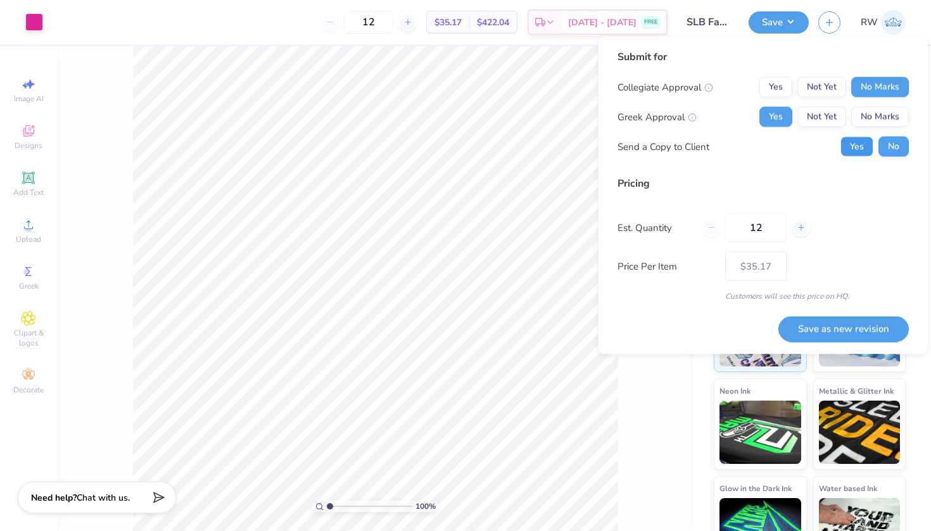
click at [866, 151] on button "Yes" at bounding box center [856, 147] width 33 height 20
click at [842, 331] on button "Save as new revision" at bounding box center [843, 329] width 130 height 26
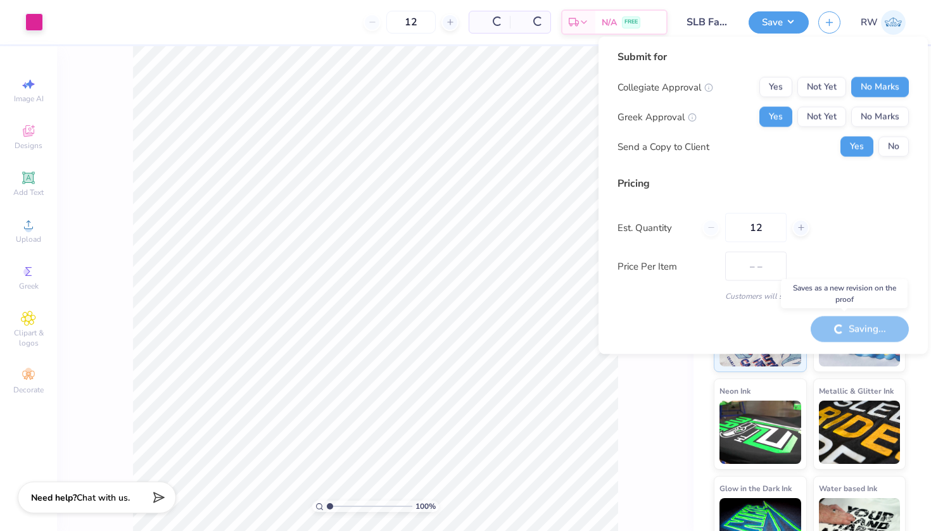
type input "$35.17"
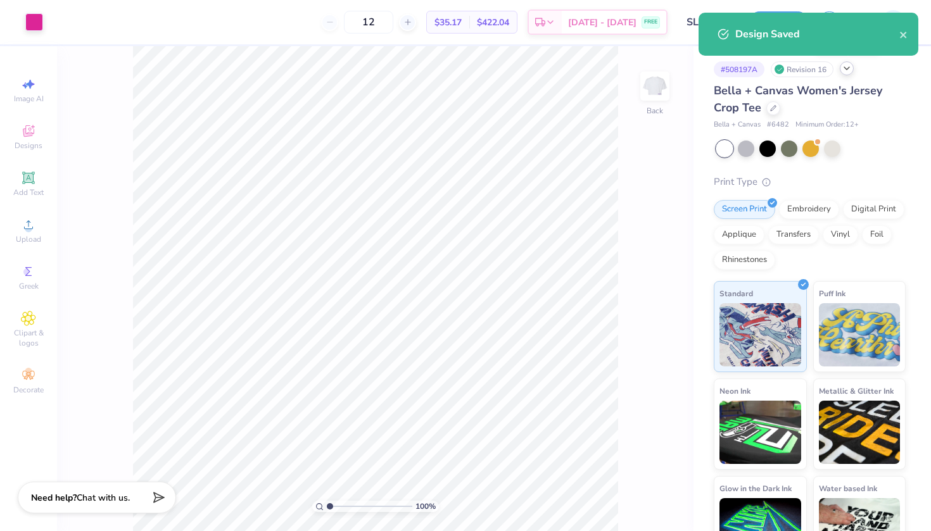
click at [846, 69] on icon at bounding box center [847, 68] width 10 height 10
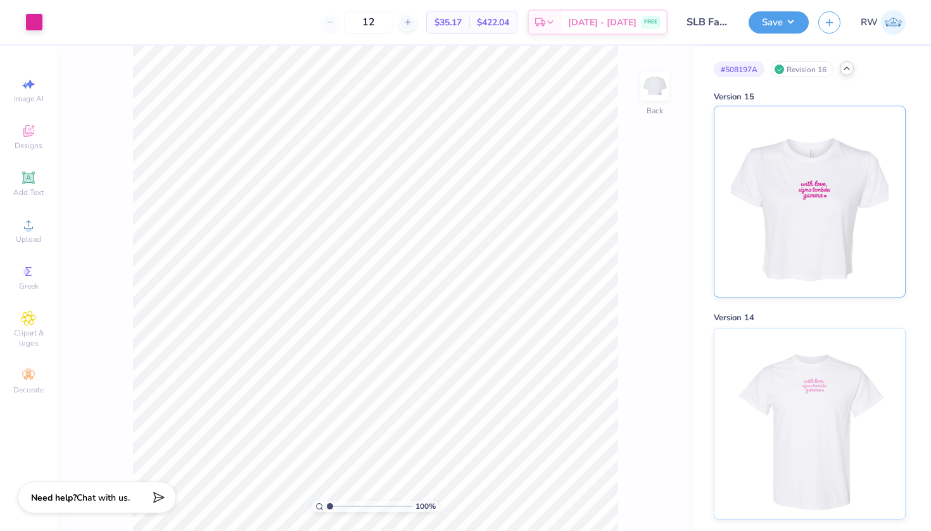
click at [826, 256] on img at bounding box center [809, 201] width 157 height 191
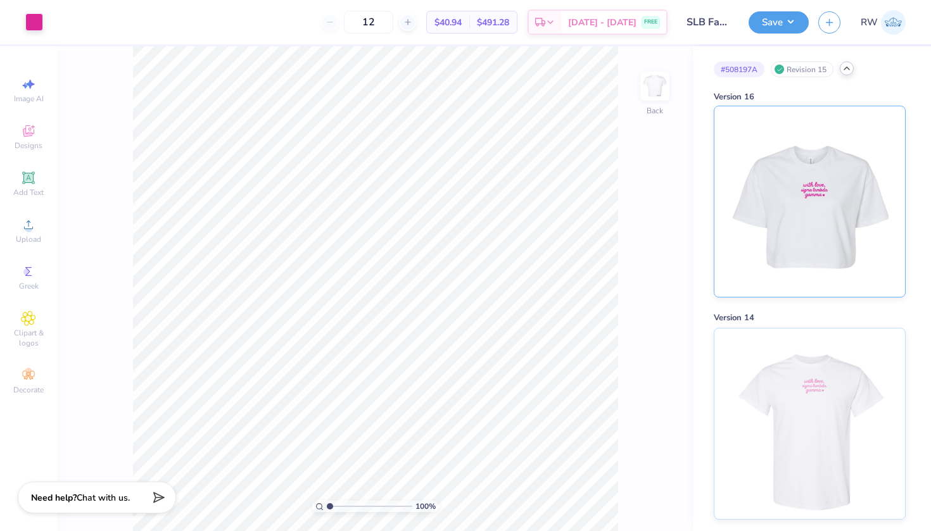
click at [825, 252] on img at bounding box center [809, 201] width 157 height 191
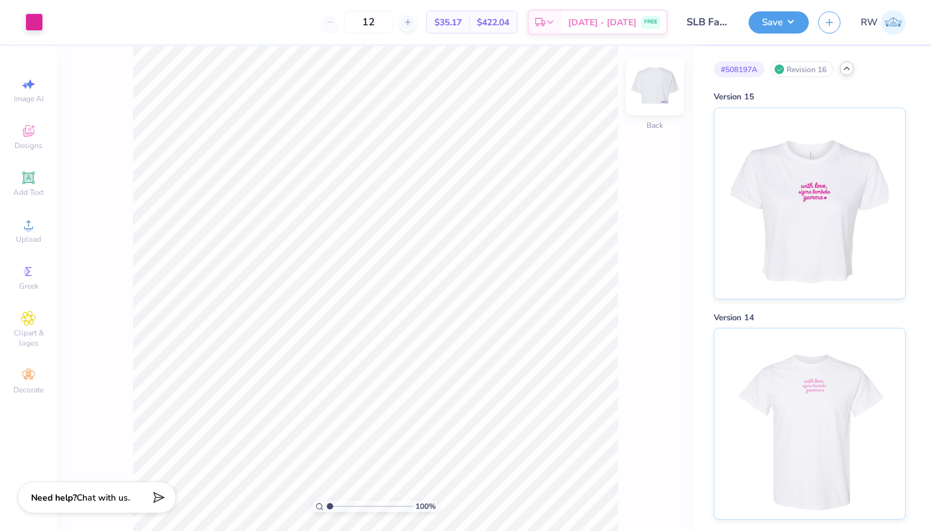
click at [663, 103] on img at bounding box center [654, 86] width 51 height 51
click at [812, 267] on img at bounding box center [809, 201] width 157 height 191
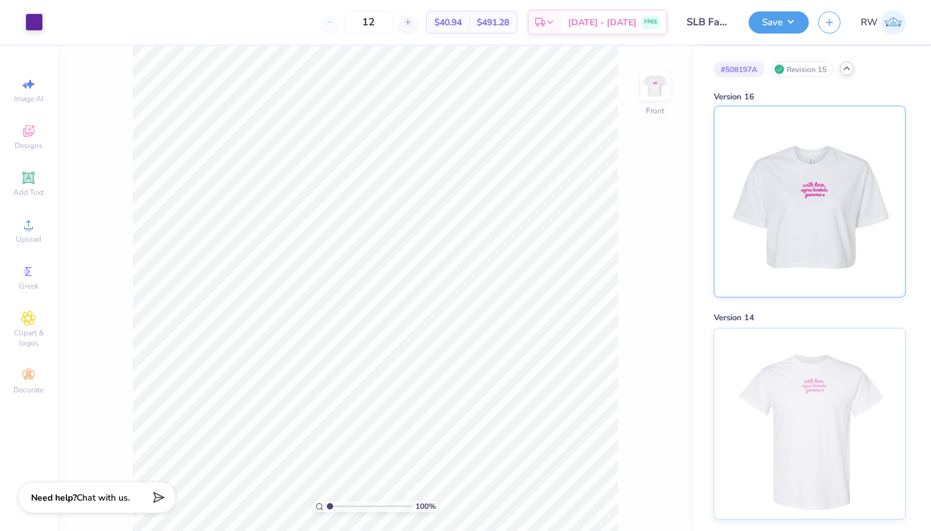
click at [852, 236] on img at bounding box center [809, 201] width 157 height 191
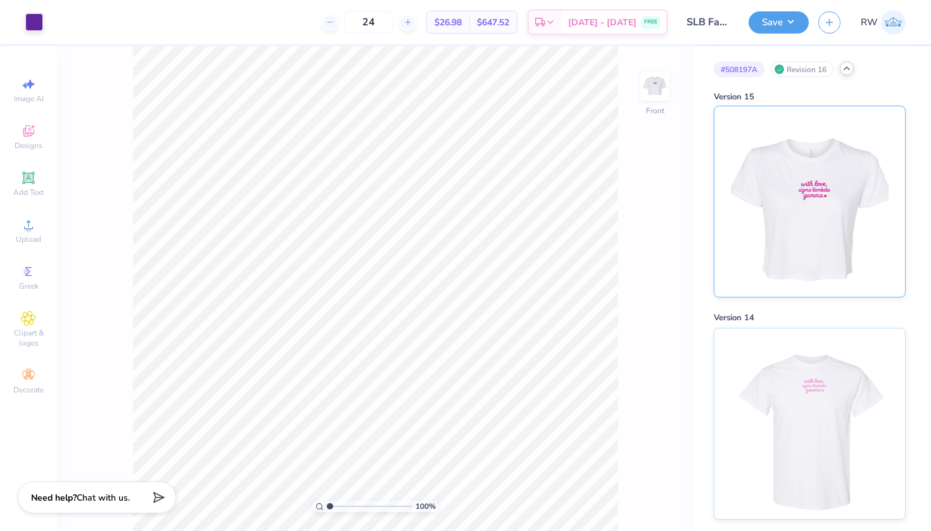
click at [839, 263] on img at bounding box center [809, 201] width 157 height 191
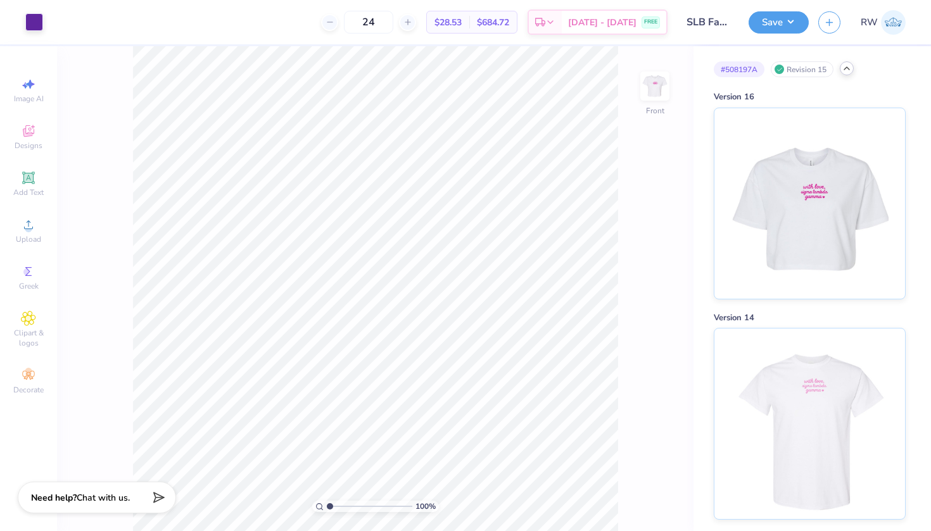
click at [839, 263] on img at bounding box center [809, 203] width 157 height 191
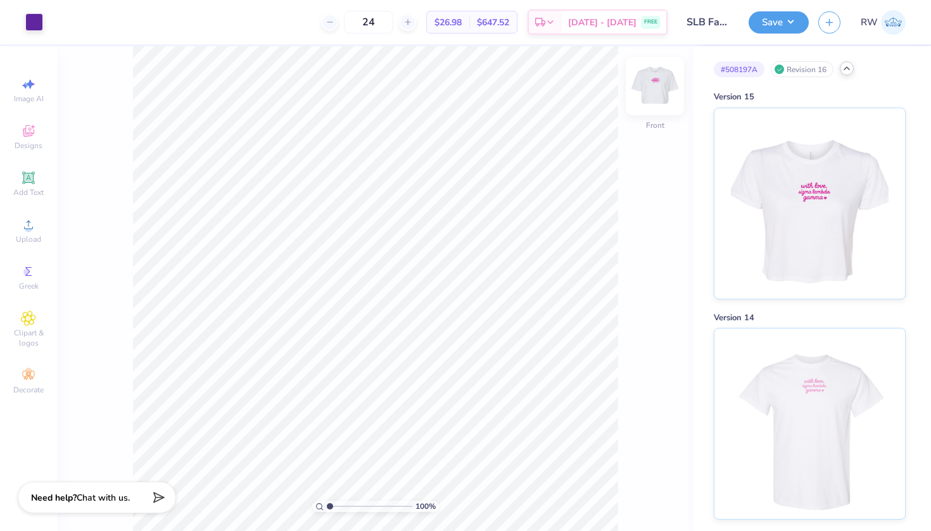
click at [657, 95] on img at bounding box center [654, 86] width 51 height 51
click at [393, 23] on input "24" at bounding box center [368, 22] width 49 height 23
type input "2"
type input "12"
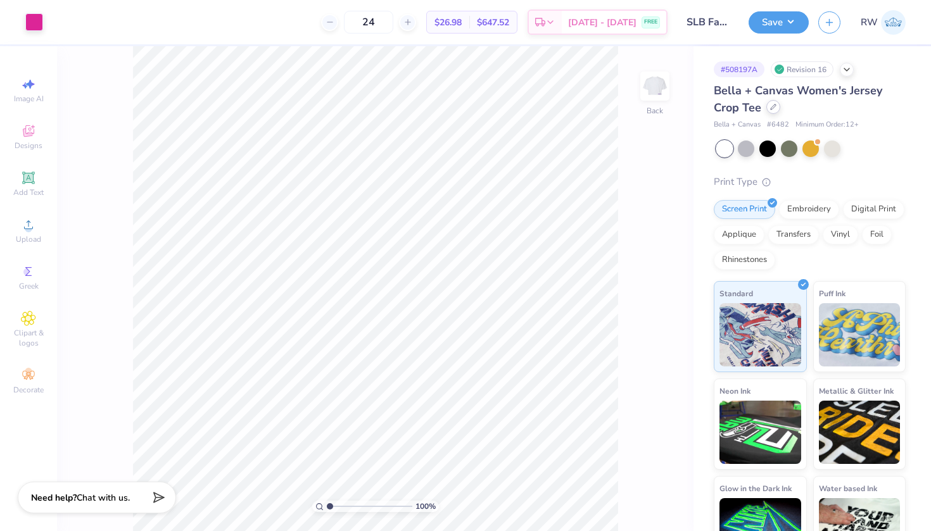
click at [774, 107] on icon at bounding box center [773, 106] width 5 height 5
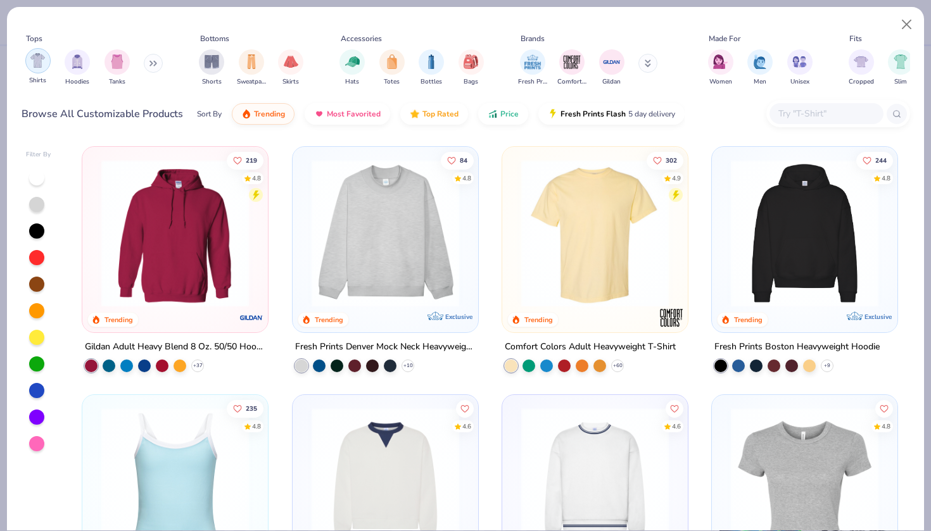
click at [46, 66] on div "filter for Shirts" at bounding box center [37, 60] width 25 height 25
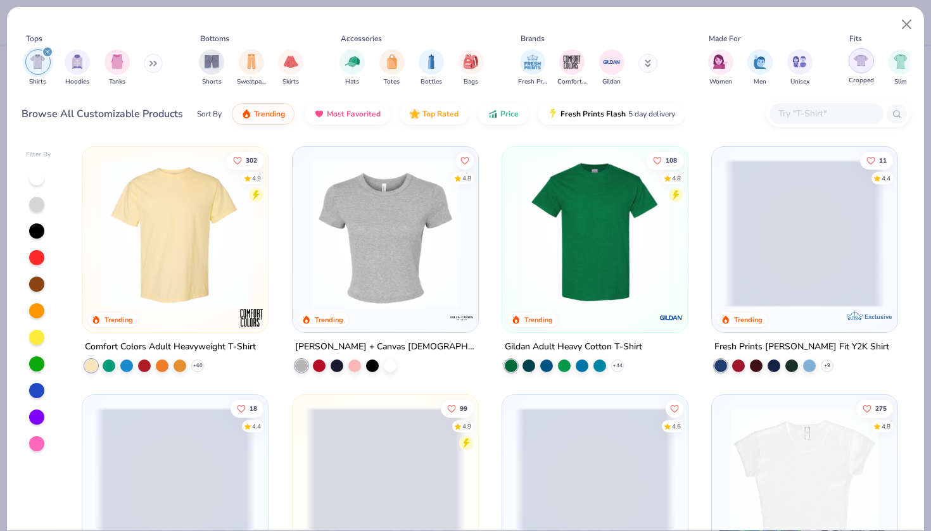
click at [857, 67] on img "filter for Cropped" at bounding box center [861, 60] width 15 height 15
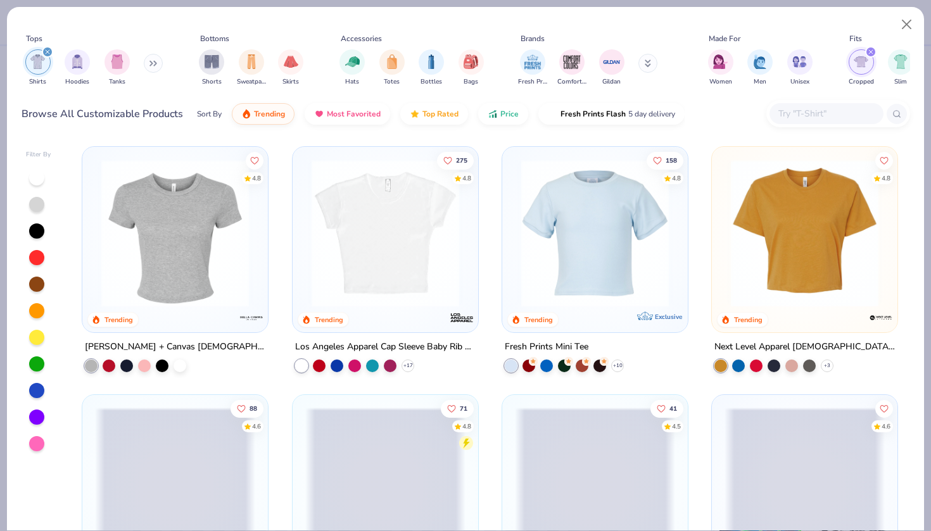
scroll to position [6, 0]
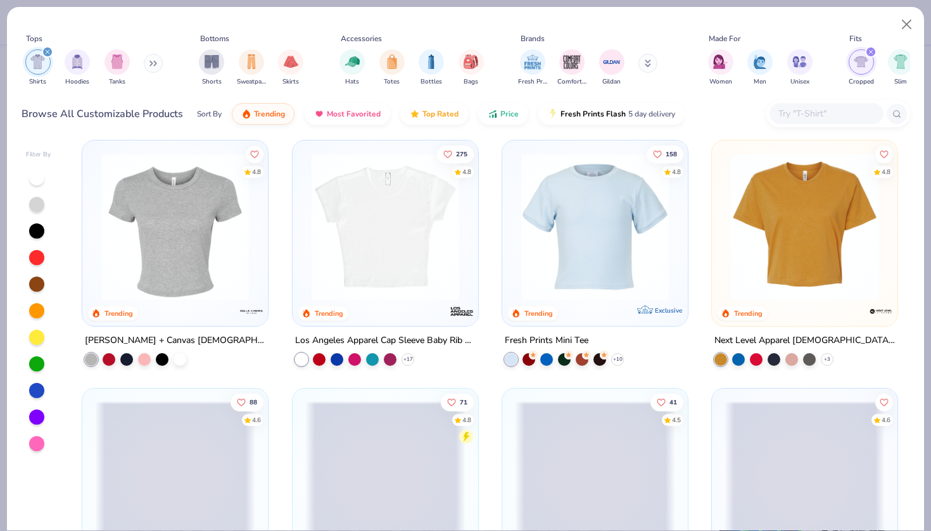
click at [417, 280] on img at bounding box center [385, 227] width 160 height 148
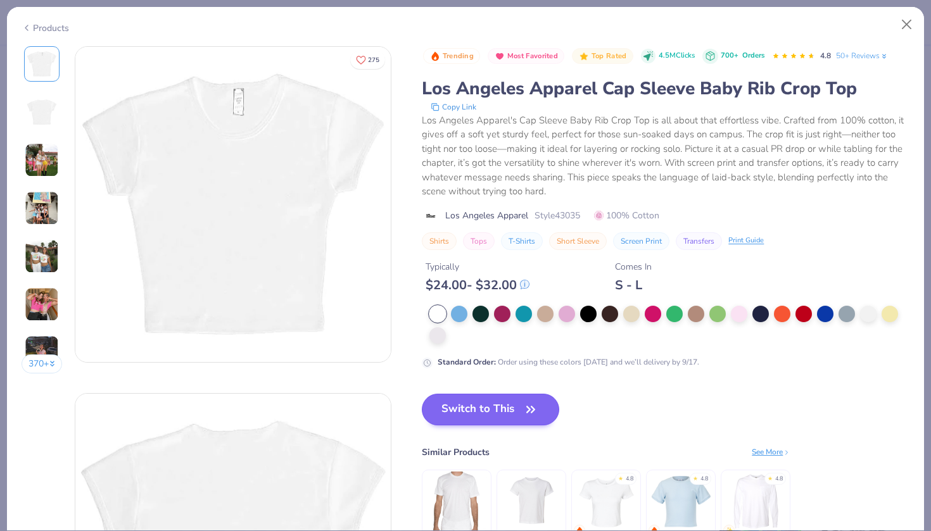
click at [512, 400] on button "Switch to This" at bounding box center [490, 410] width 137 height 32
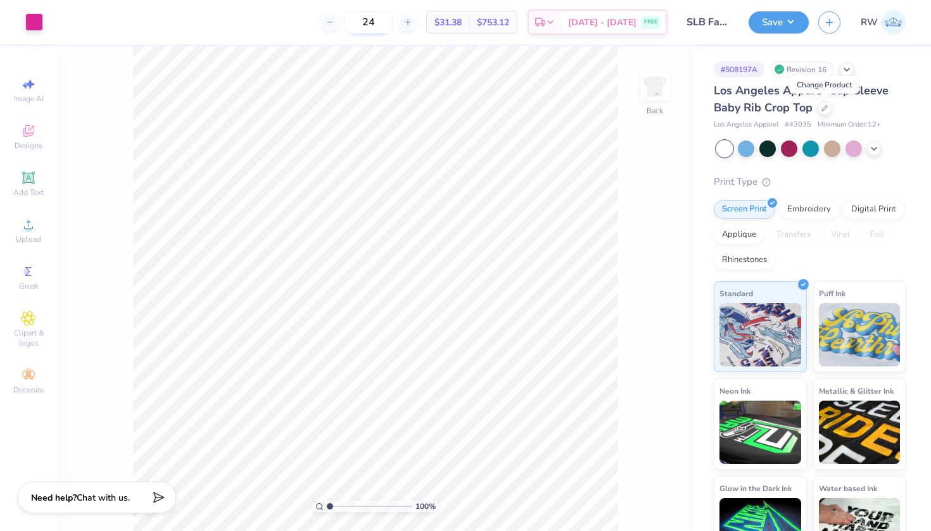
click at [393, 18] on input "24" at bounding box center [368, 22] width 49 height 23
type input "2"
type input "12"
click at [786, 25] on button "Save" at bounding box center [778, 20] width 60 height 22
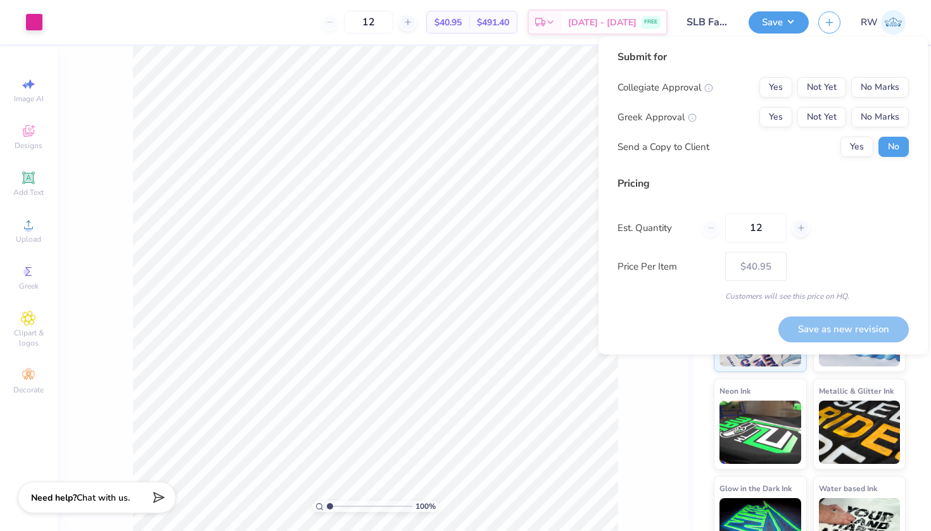
click at [888, 75] on div "Submit for Collegiate Approval Yes Not Yet No Marks Greek Approval Yes Not Yet …" at bounding box center [762, 107] width 291 height 117
click at [888, 86] on button "No Marks" at bounding box center [880, 87] width 58 height 20
click at [783, 108] on button "Yes" at bounding box center [775, 117] width 33 height 20
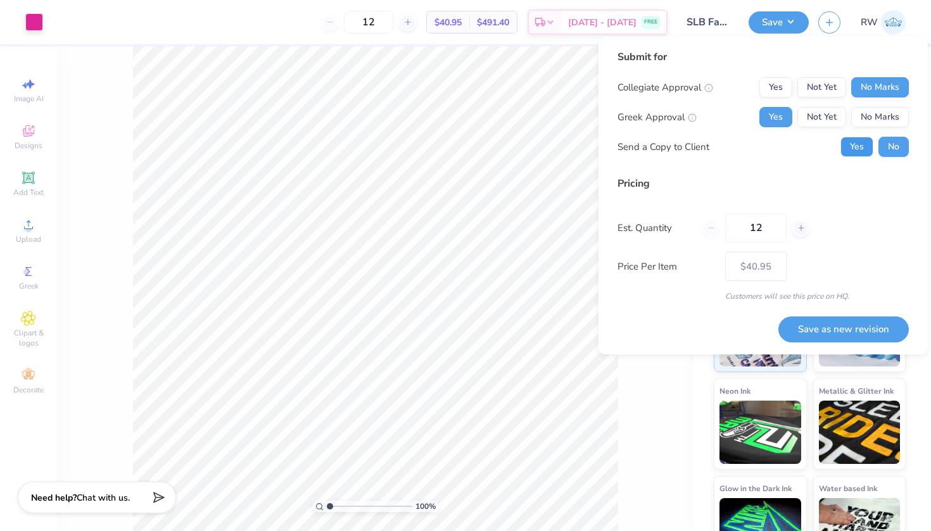
click at [861, 145] on button "Yes" at bounding box center [856, 147] width 33 height 20
click at [852, 328] on button "Save as new revision" at bounding box center [843, 330] width 130 height 26
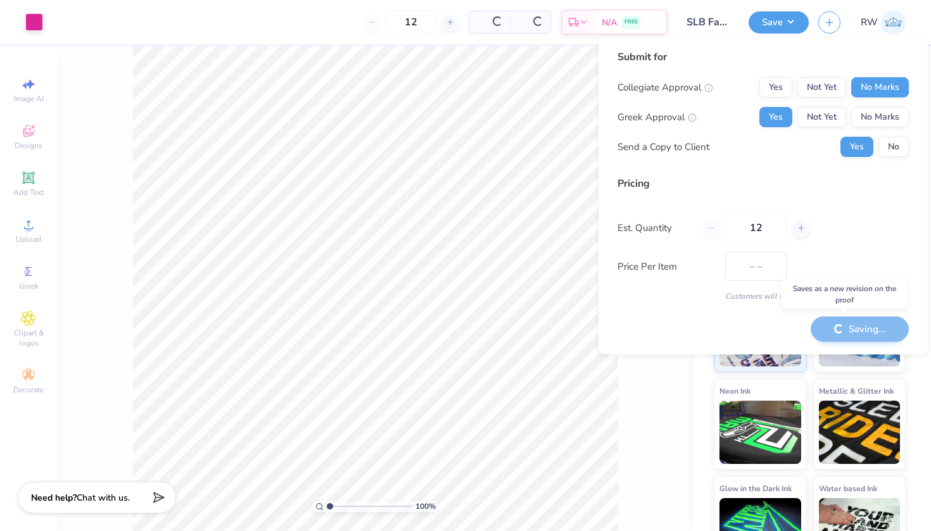
type input "$40.95"
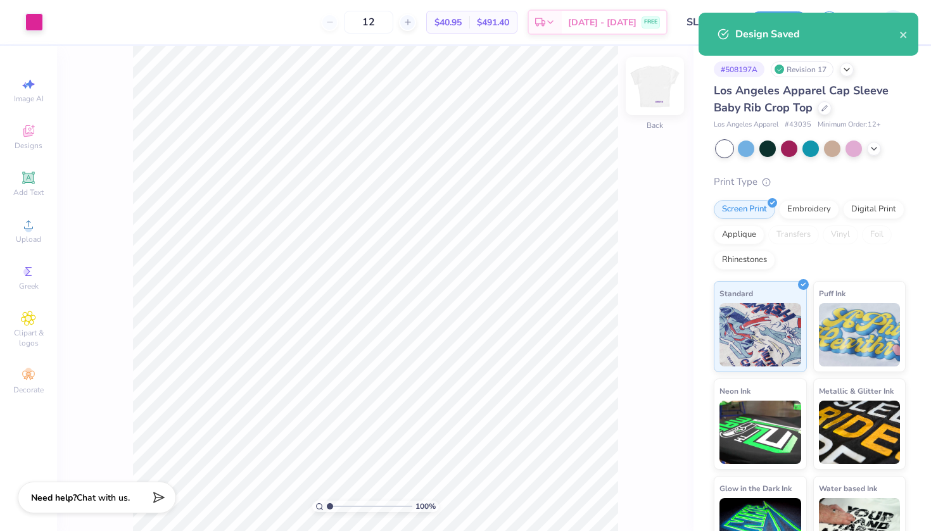
click at [655, 96] on img at bounding box center [654, 86] width 51 height 51
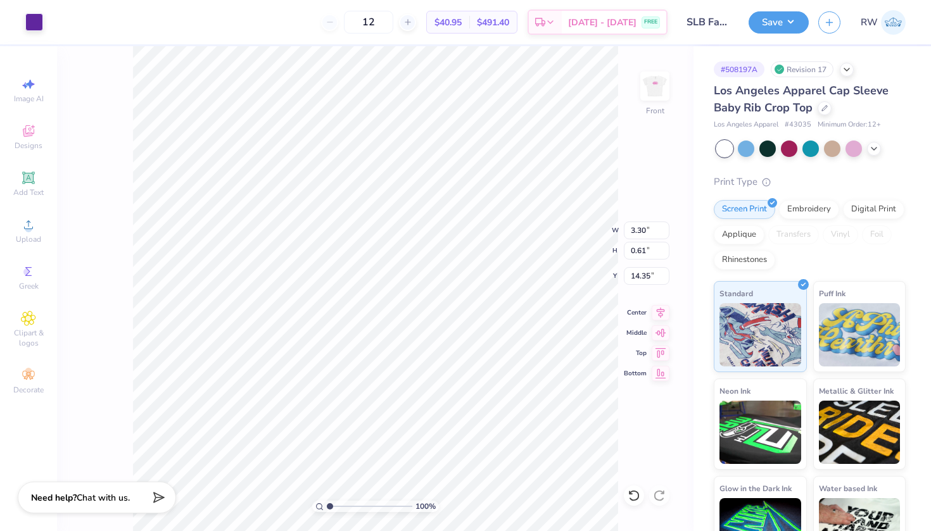
type input "15.64"
click at [666, 93] on img at bounding box center [654, 86] width 51 height 51
type input "3.80"
type input "2.32"
type input "0.68"
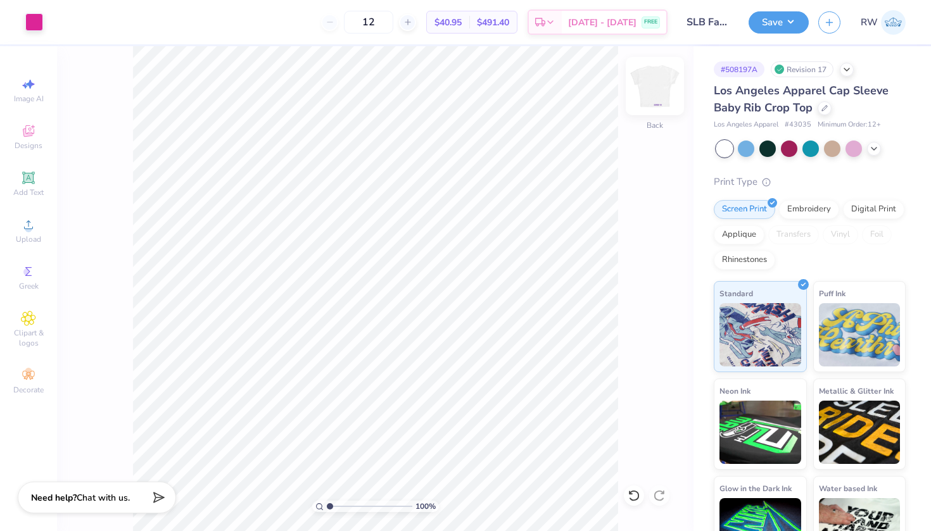
click at [653, 101] on img at bounding box center [654, 86] width 51 height 51
click at [804, 30] on button "Save" at bounding box center [778, 20] width 60 height 22
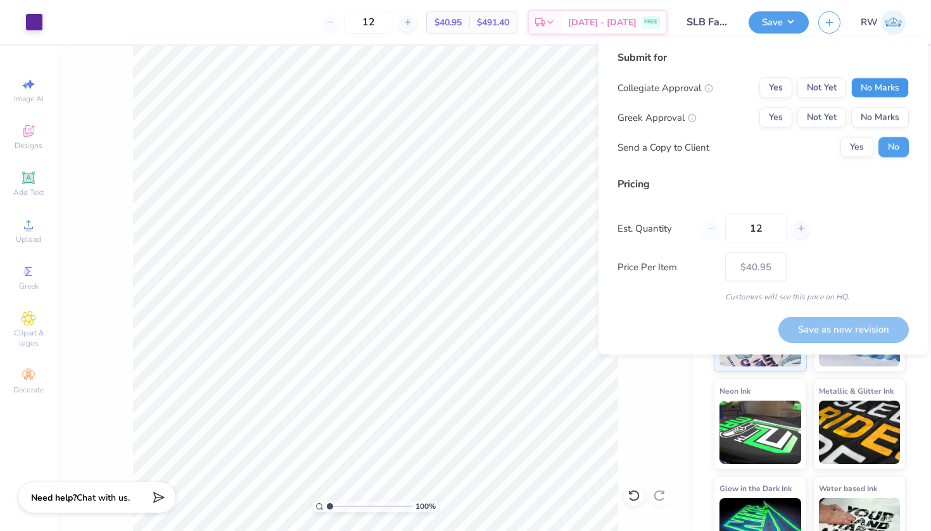
click at [894, 89] on button "No Marks" at bounding box center [880, 88] width 58 height 20
click at [785, 113] on button "Yes" at bounding box center [775, 118] width 33 height 20
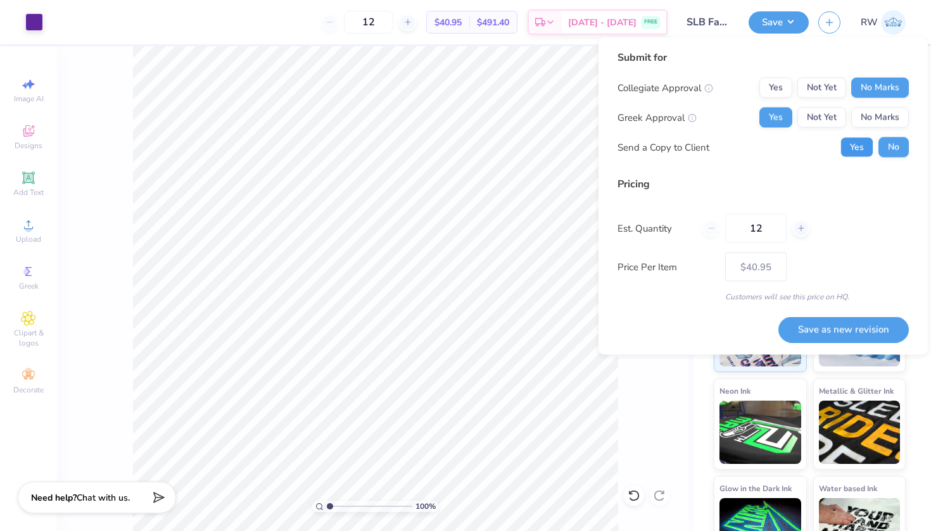
click at [861, 142] on button "Yes" at bounding box center [856, 147] width 33 height 20
click at [846, 336] on button "Save as new revision" at bounding box center [843, 330] width 130 height 26
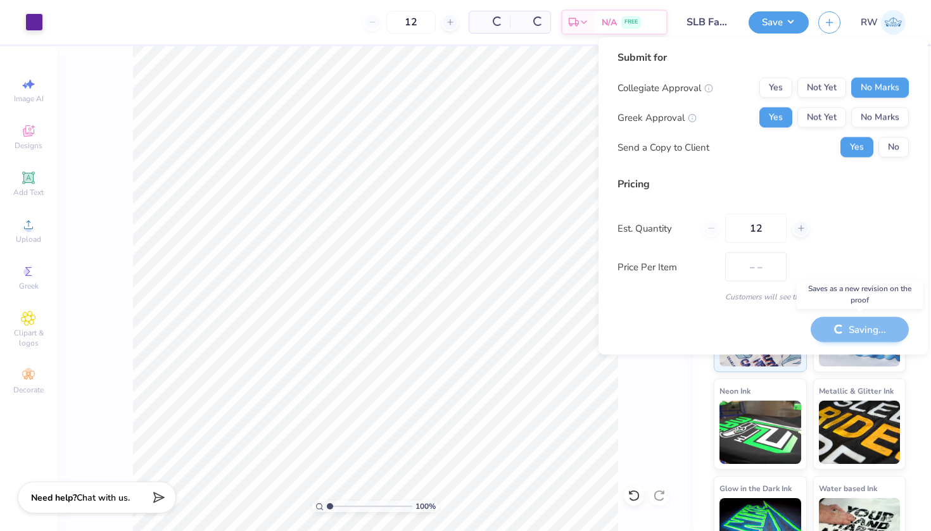
type input "$40.95"
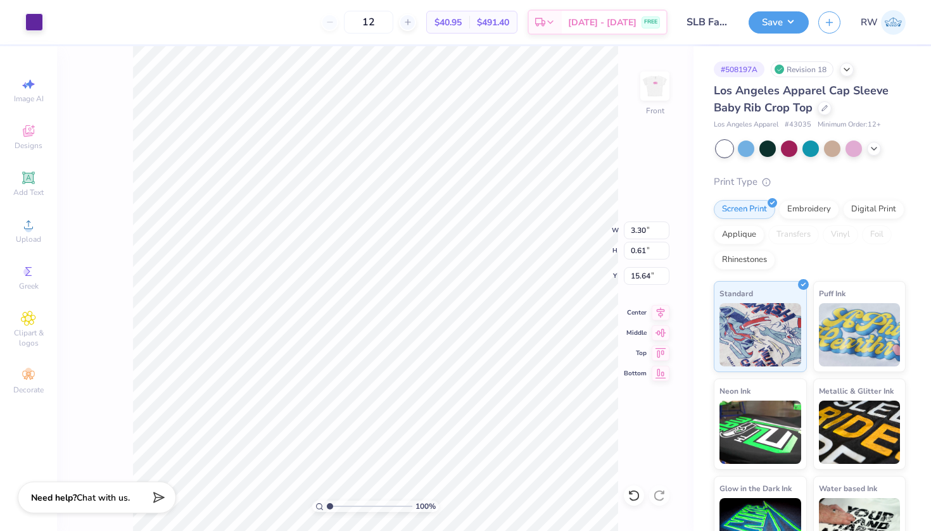
click at [623, 446] on div "100 % Front W 3.30 3.30 " H 0.61 0.61 " Y 15.64 15.64 " Center Middle Top Bottom" at bounding box center [375, 288] width 636 height 485
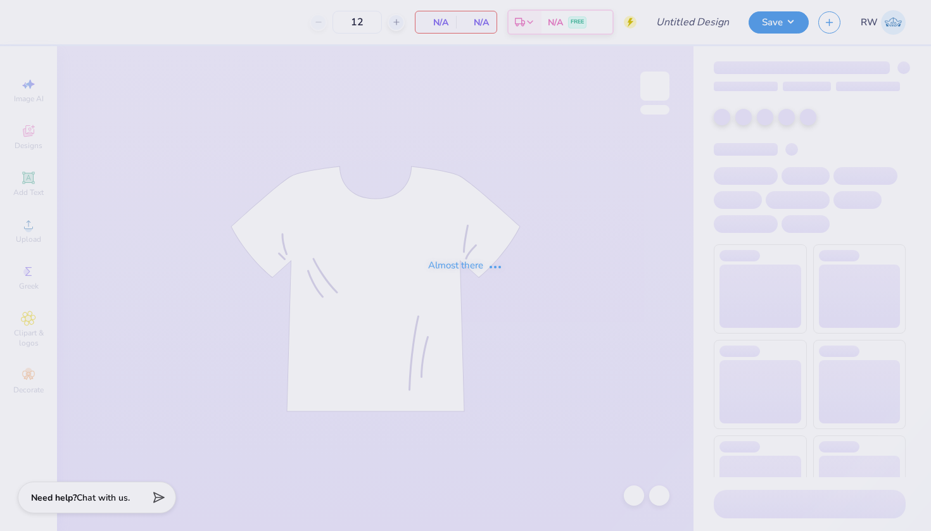
type input "SLB Fall Baby Tees"
type input "24"
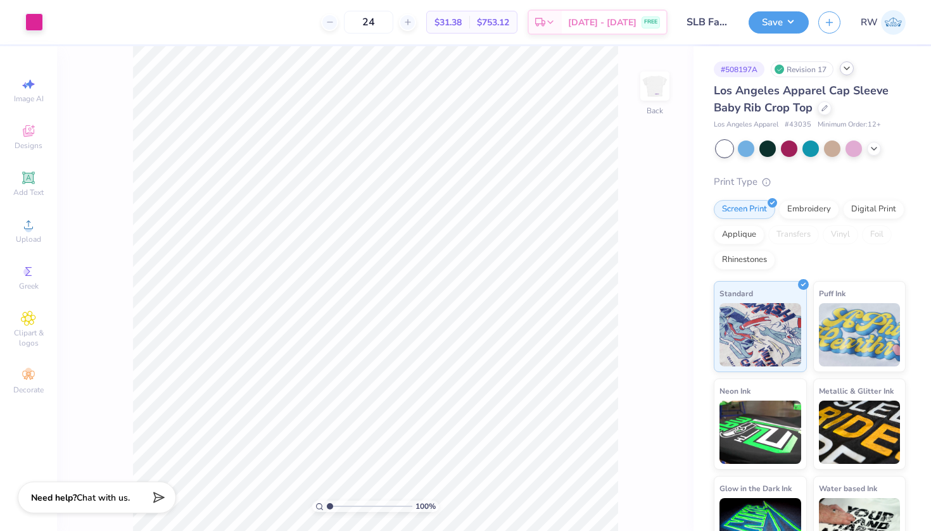
click at [849, 69] on icon at bounding box center [847, 68] width 10 height 10
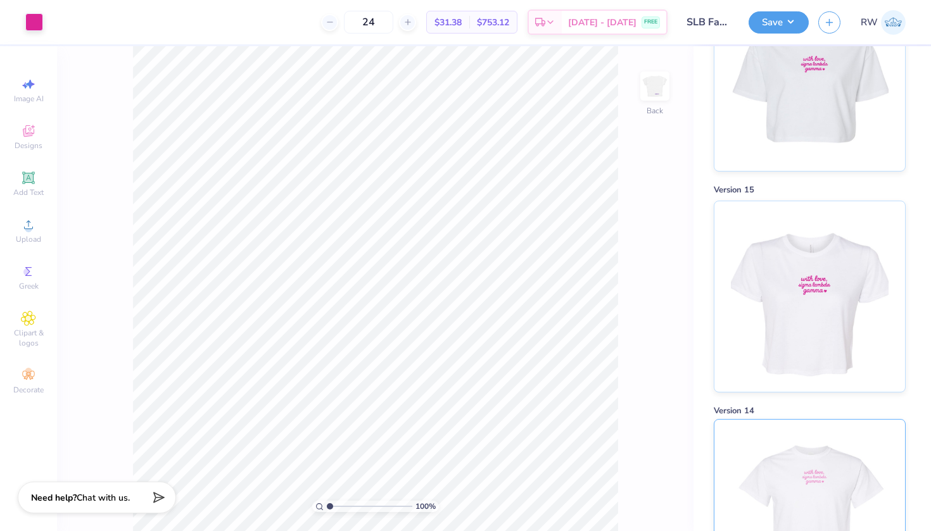
scroll to position [349, 0]
click at [811, 112] on img at bounding box center [809, 73] width 157 height 191
